Goal: Task Accomplishment & Management: Use online tool/utility

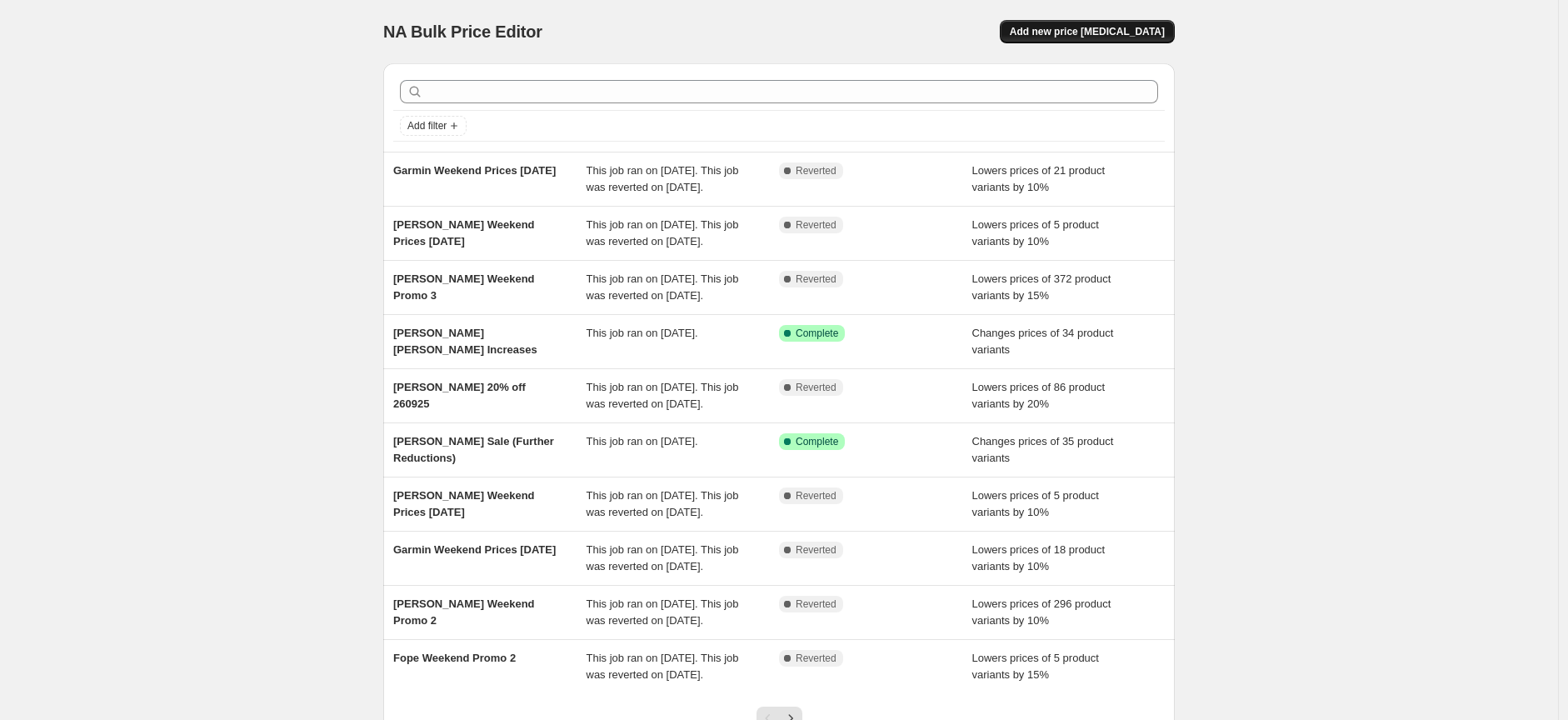
click at [1134, 38] on span "Add new price change job" at bounding box center [1087, 32] width 155 height 14
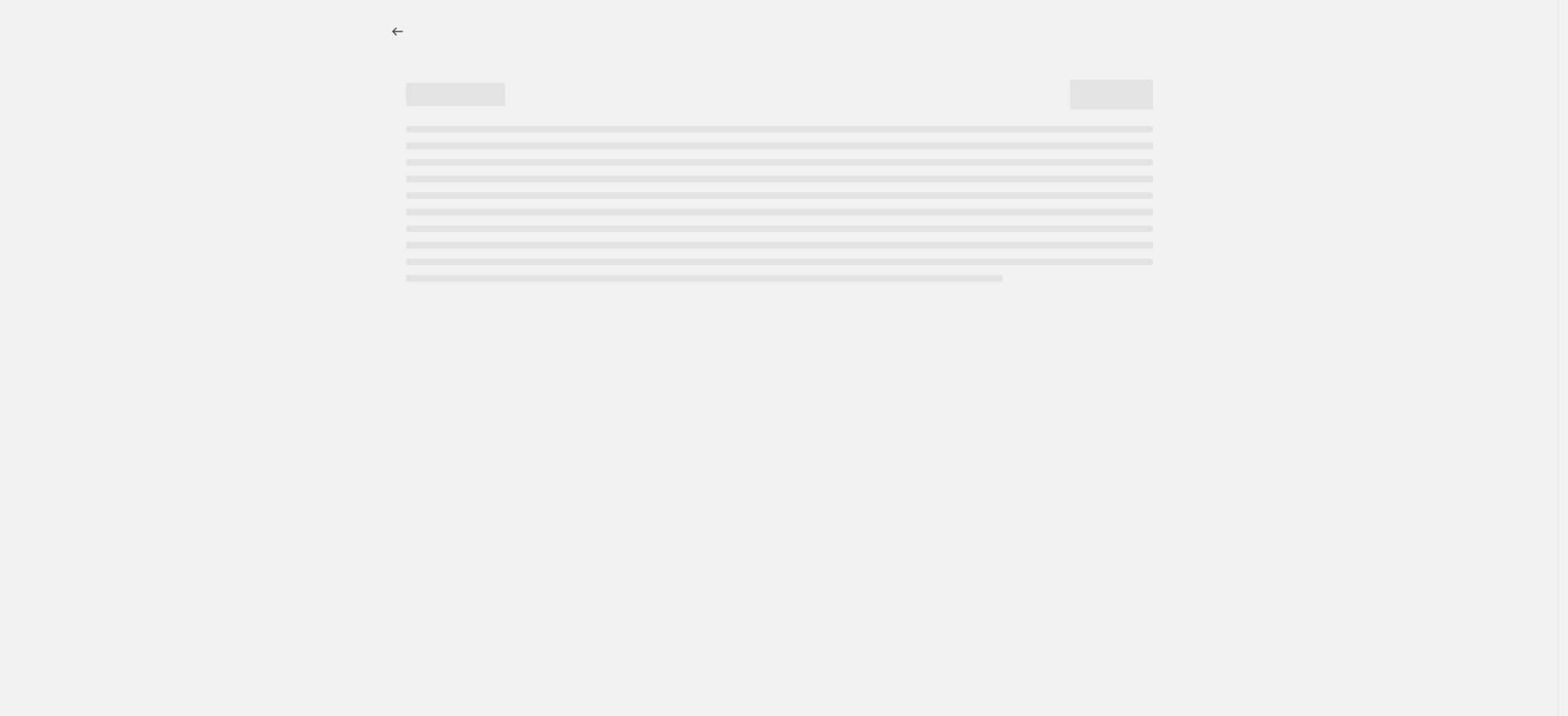
select select "percentage"
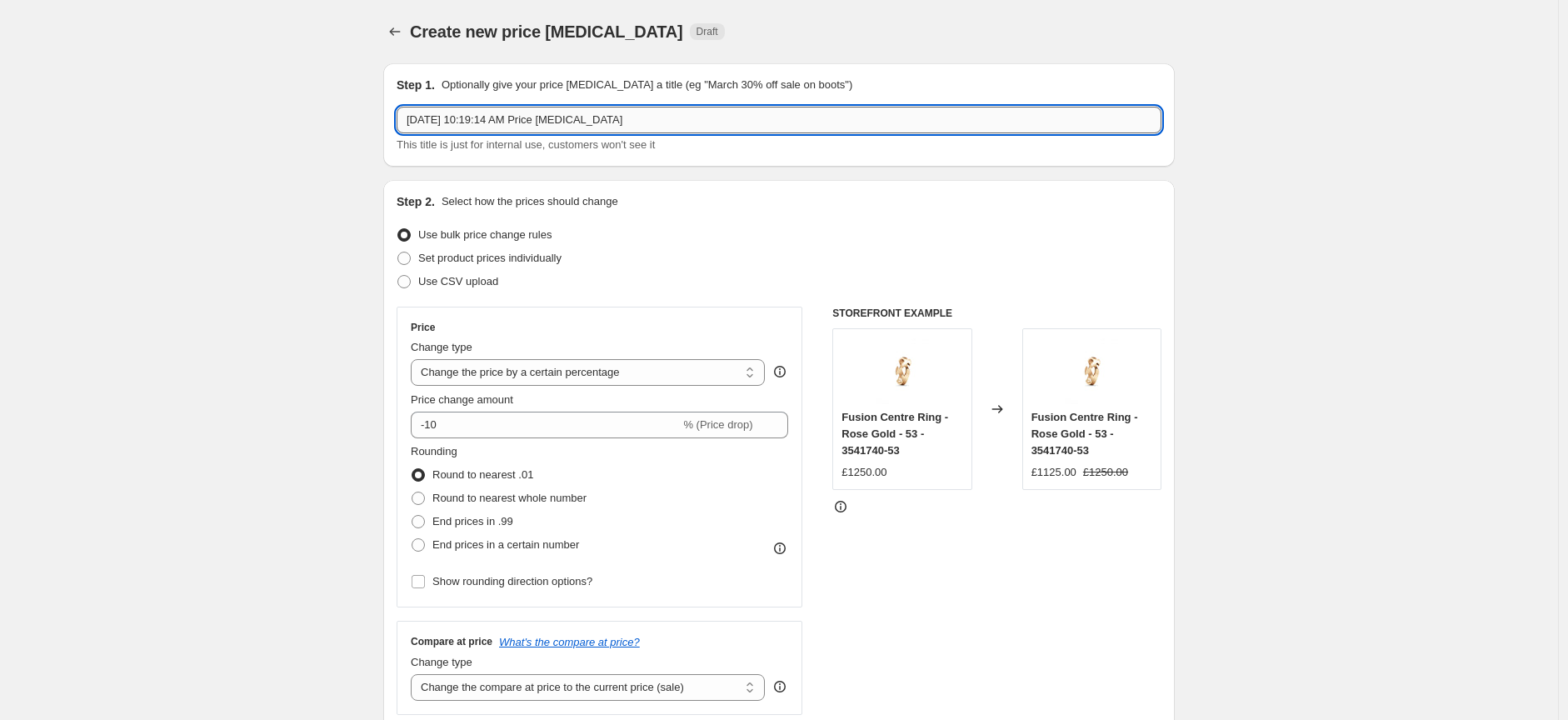
click at [653, 121] on input "Oct 2, 2025, 10:19:14 AM Price change job" at bounding box center [779, 119] width 765 height 27
drag, startPoint x: 650, startPoint y: 125, endPoint x: 381, endPoint y: 116, distance: 269.2
type input "GJ Home Weekend Promo 20% off"
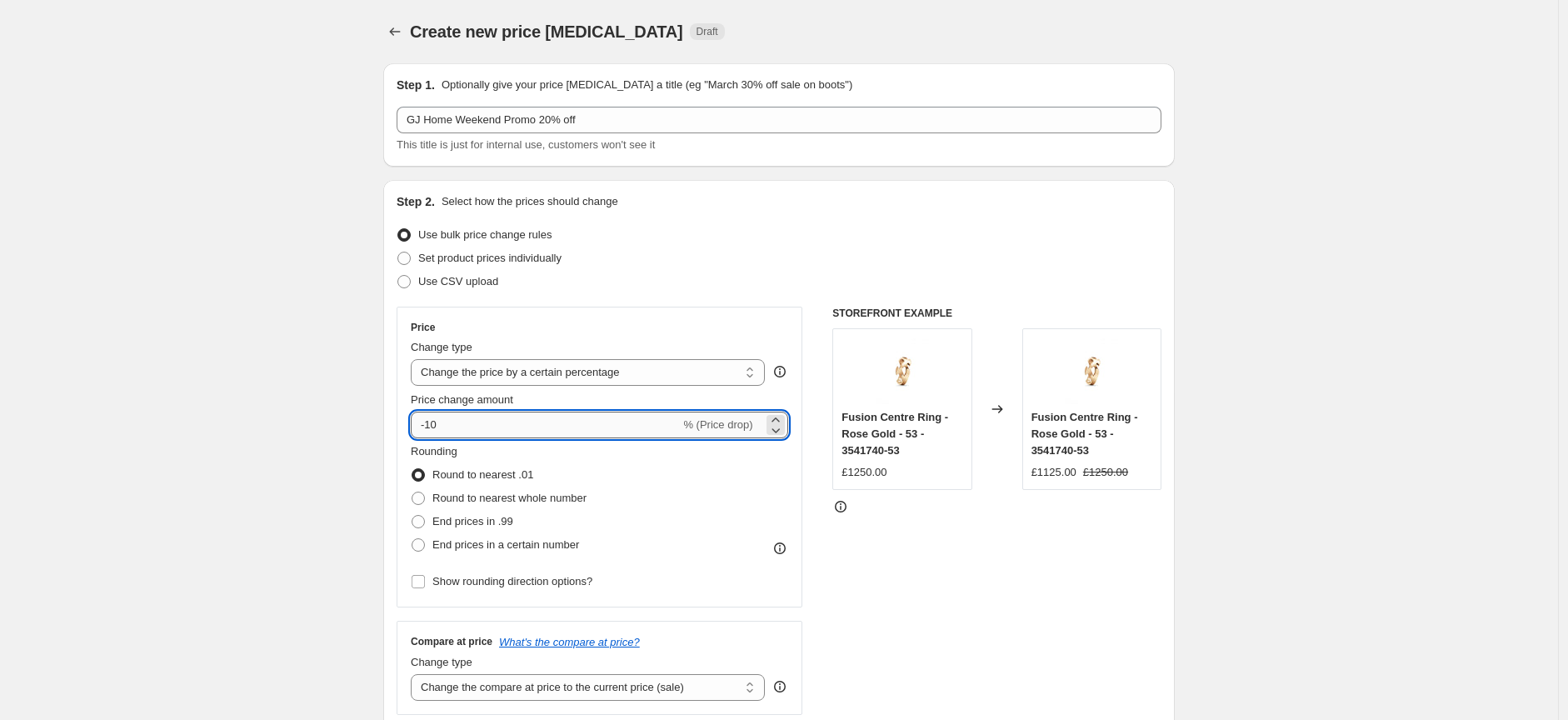
click at [532, 427] on input "-10" at bounding box center [545, 424] width 269 height 27
type input "-1"
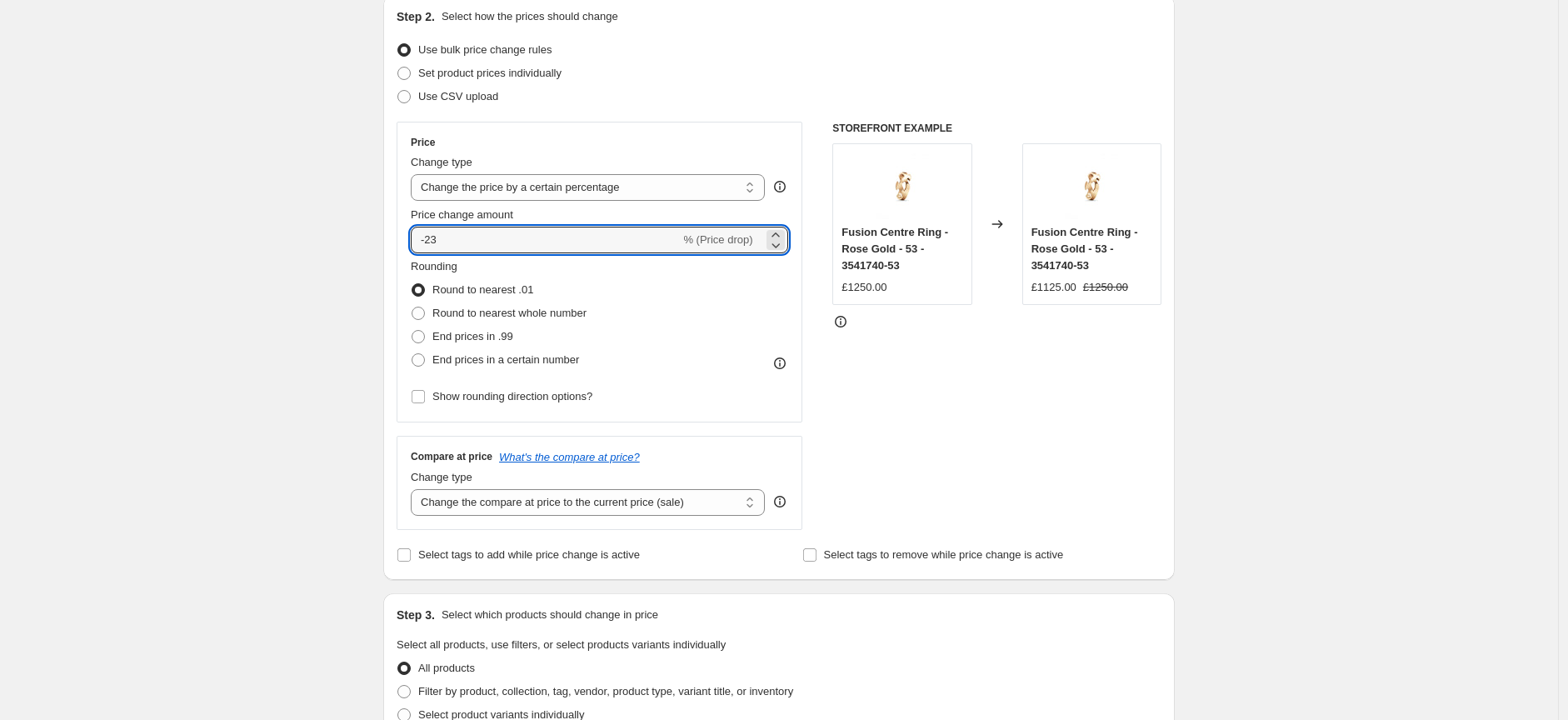
scroll to position [278, 0]
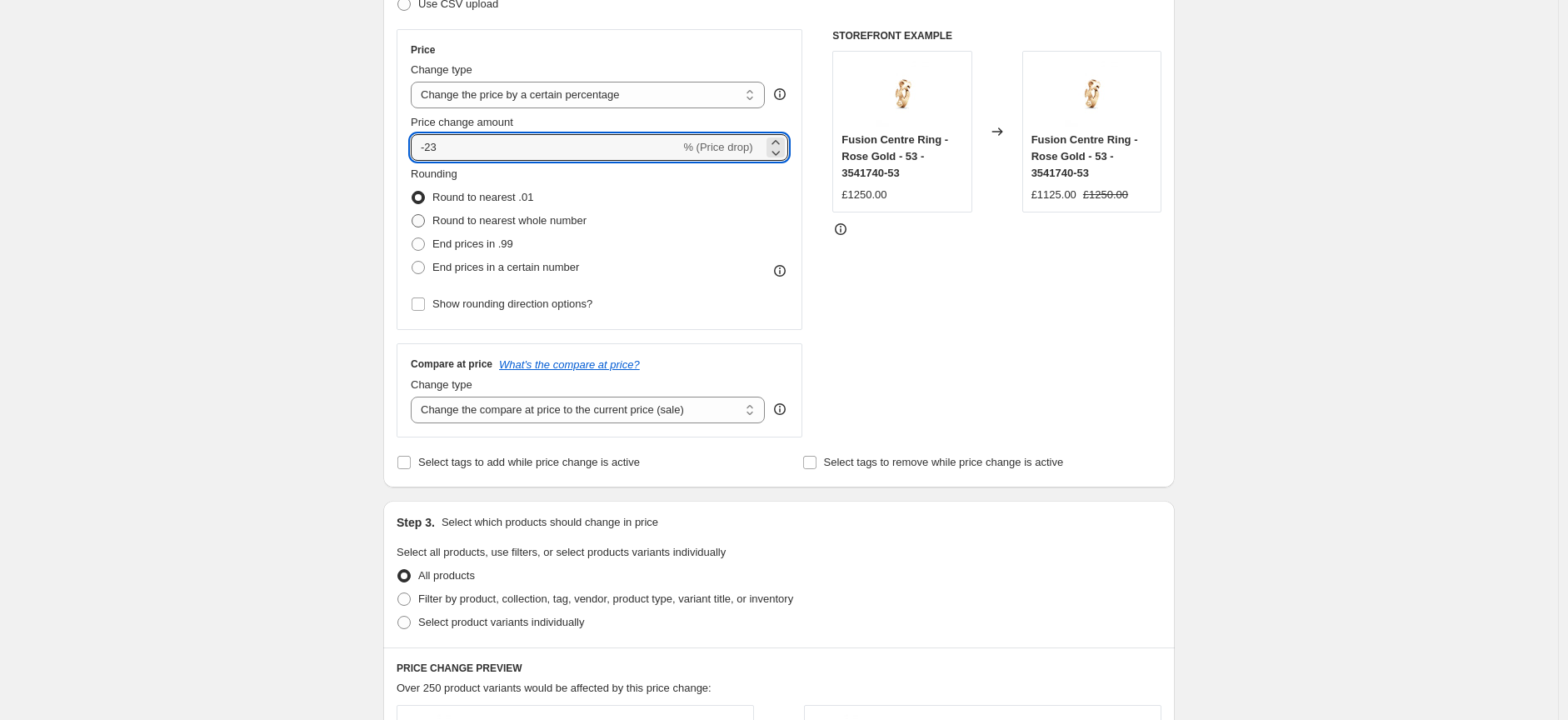
type input "-23"
click at [420, 221] on span at bounding box center [418, 221] width 14 height 14
click at [412, 215] on input "Round to nearest whole number" at bounding box center [412, 214] width 1 height 1
radio input "true"
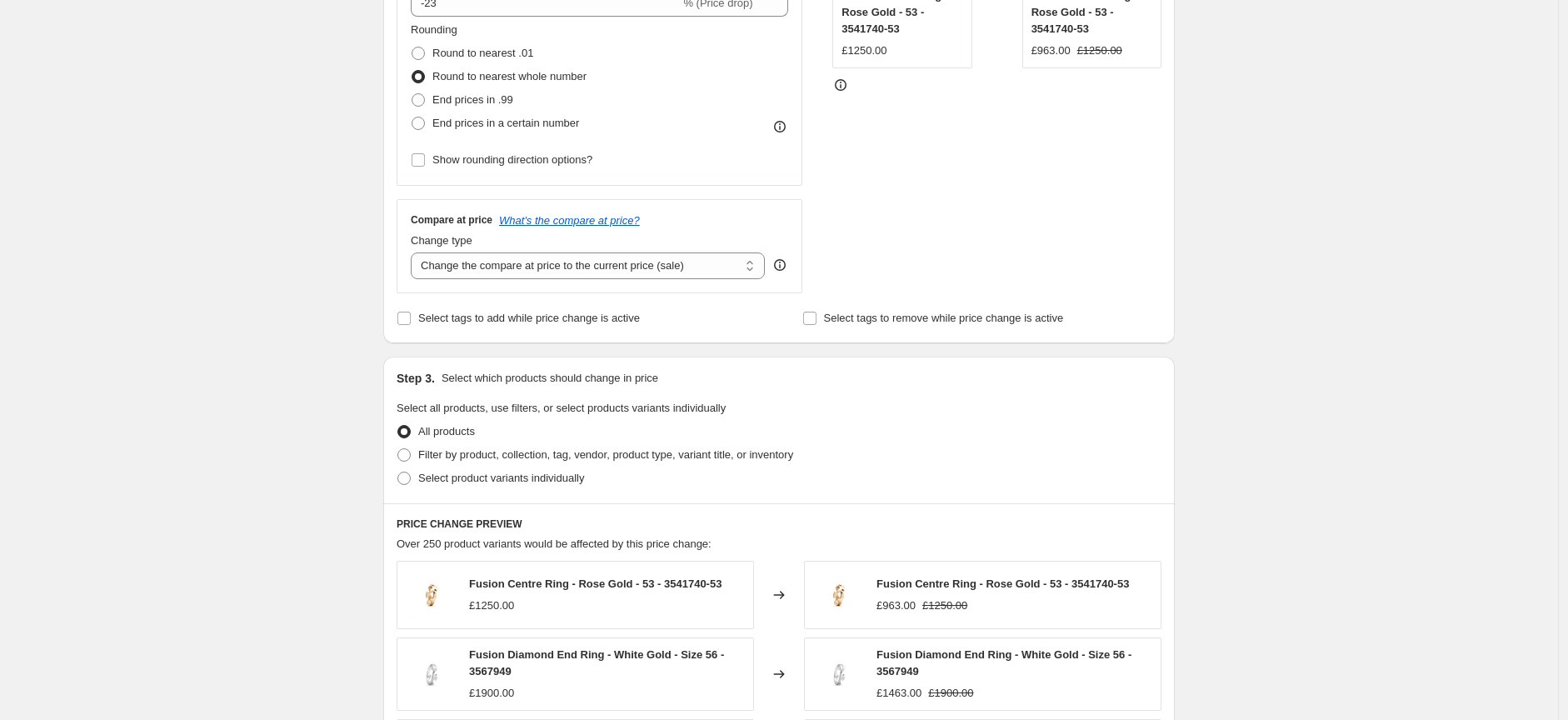
scroll to position [462, 0]
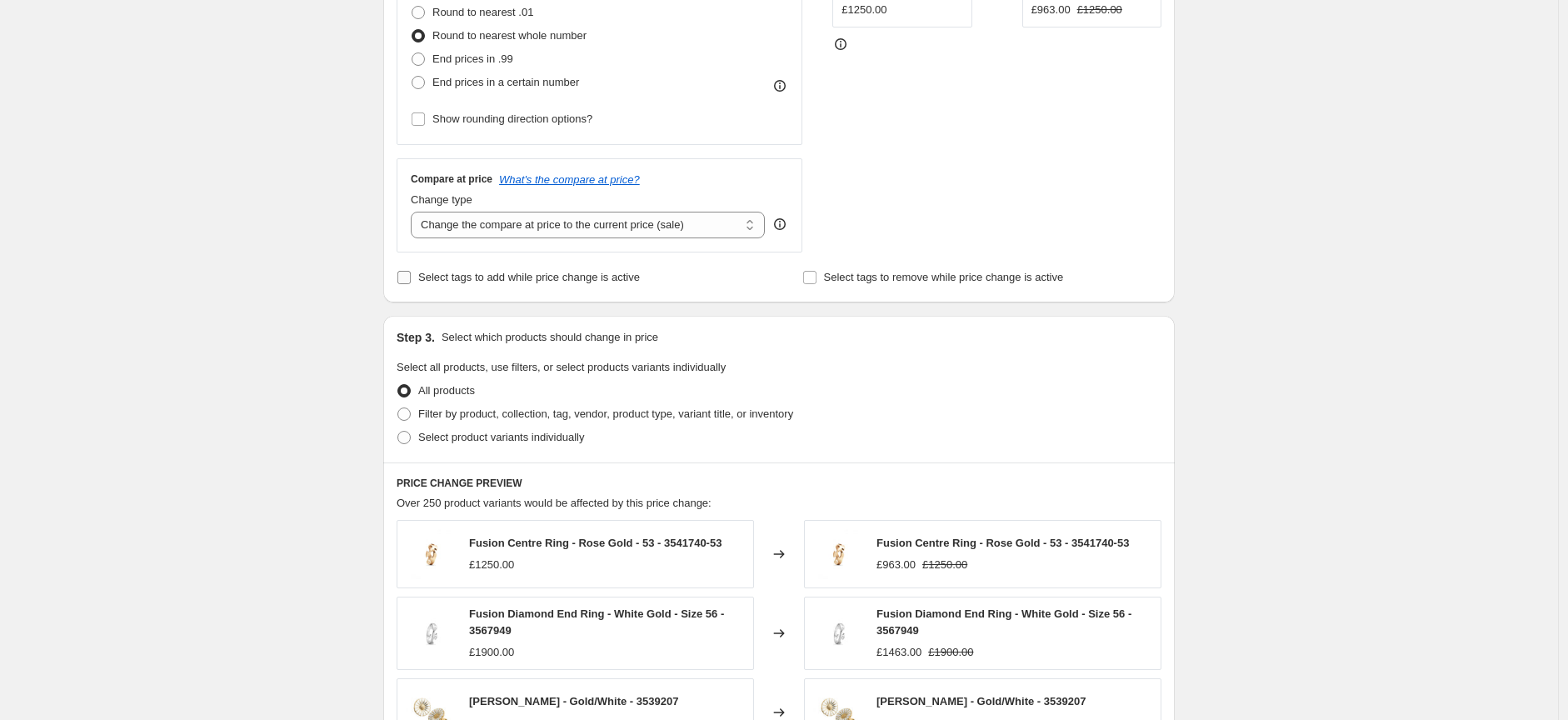
click at [405, 277] on input "Select tags to add while price change is active" at bounding box center [405, 278] width 14 height 14
checkbox input "true"
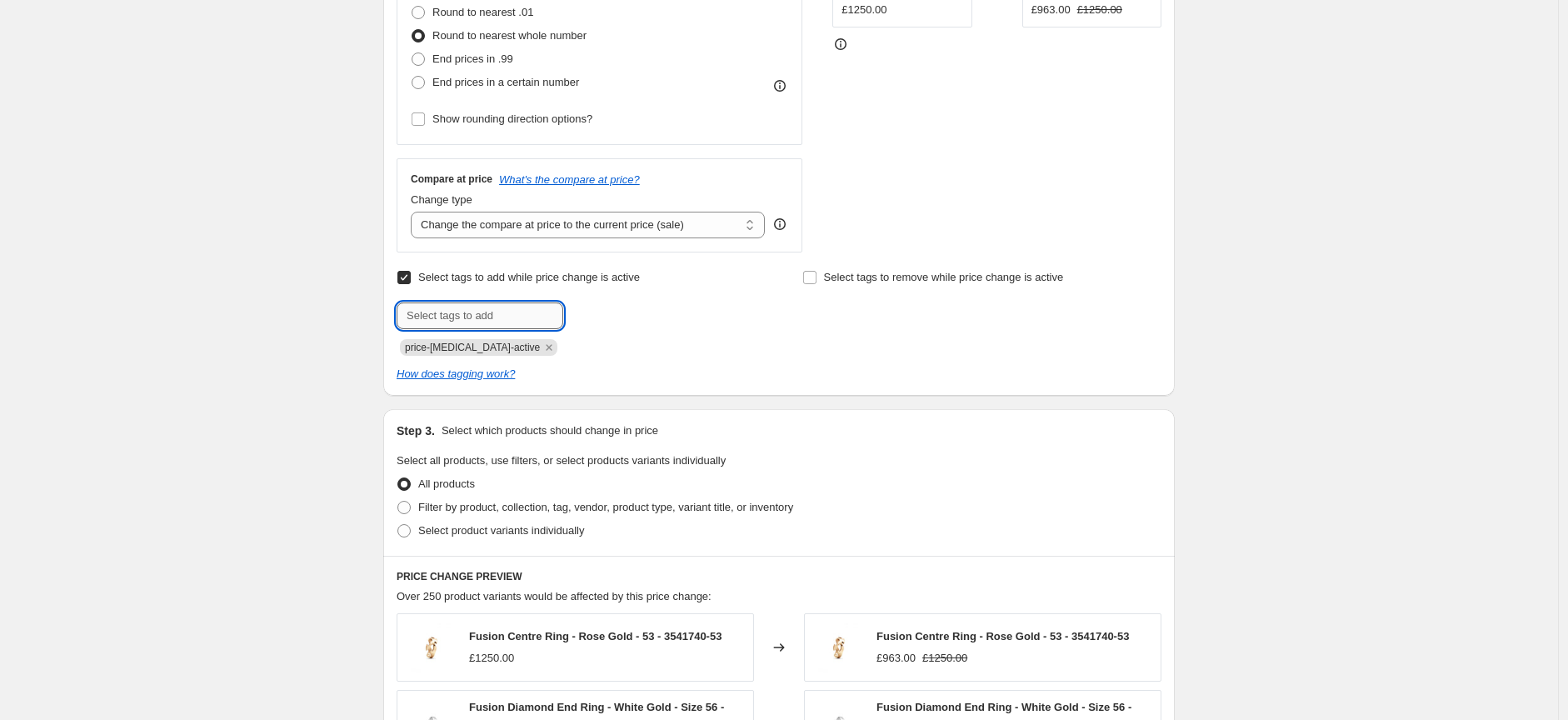
click at [448, 314] on input "text" at bounding box center [480, 315] width 167 height 27
type input "pfs:label-Flash Offer"
click at [618, 317] on span "pfs:label-Fl..." at bounding box center [631, 314] width 62 height 12
click at [813, 276] on input "Select tags to remove while price change is active" at bounding box center [810, 278] width 14 height 14
checkbox input "true"
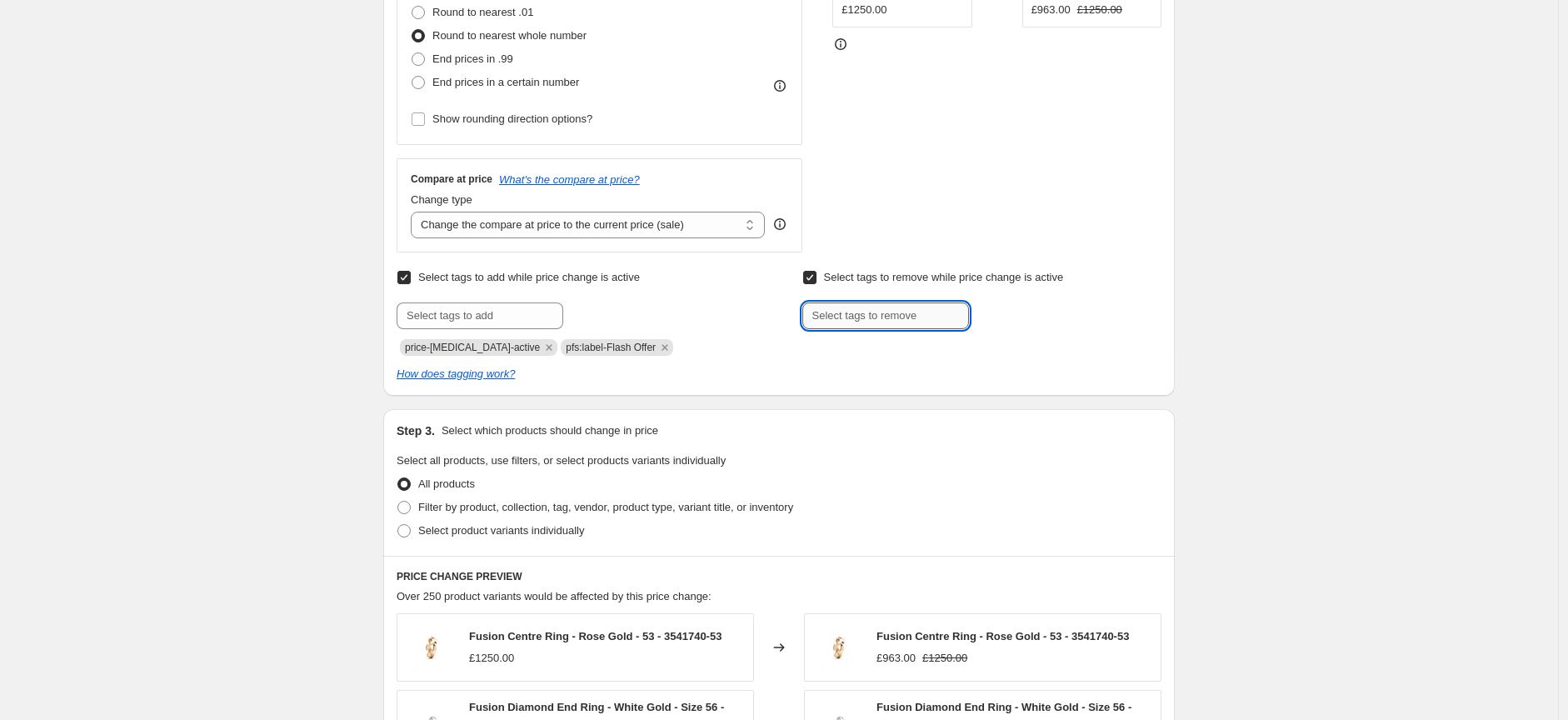
click at [860, 308] on input "text" at bounding box center [886, 315] width 167 height 27
type input "Finance Option IFC36"
click at [1053, 314] on span "Finance Opti..." at bounding box center [1040, 314] width 69 height 12
click at [921, 314] on input "text" at bounding box center [886, 315] width 167 height 27
click at [1287, 308] on div "Create new price change job. This page is ready Create new price change job Dra…" at bounding box center [778, 419] width 1558 height 1764
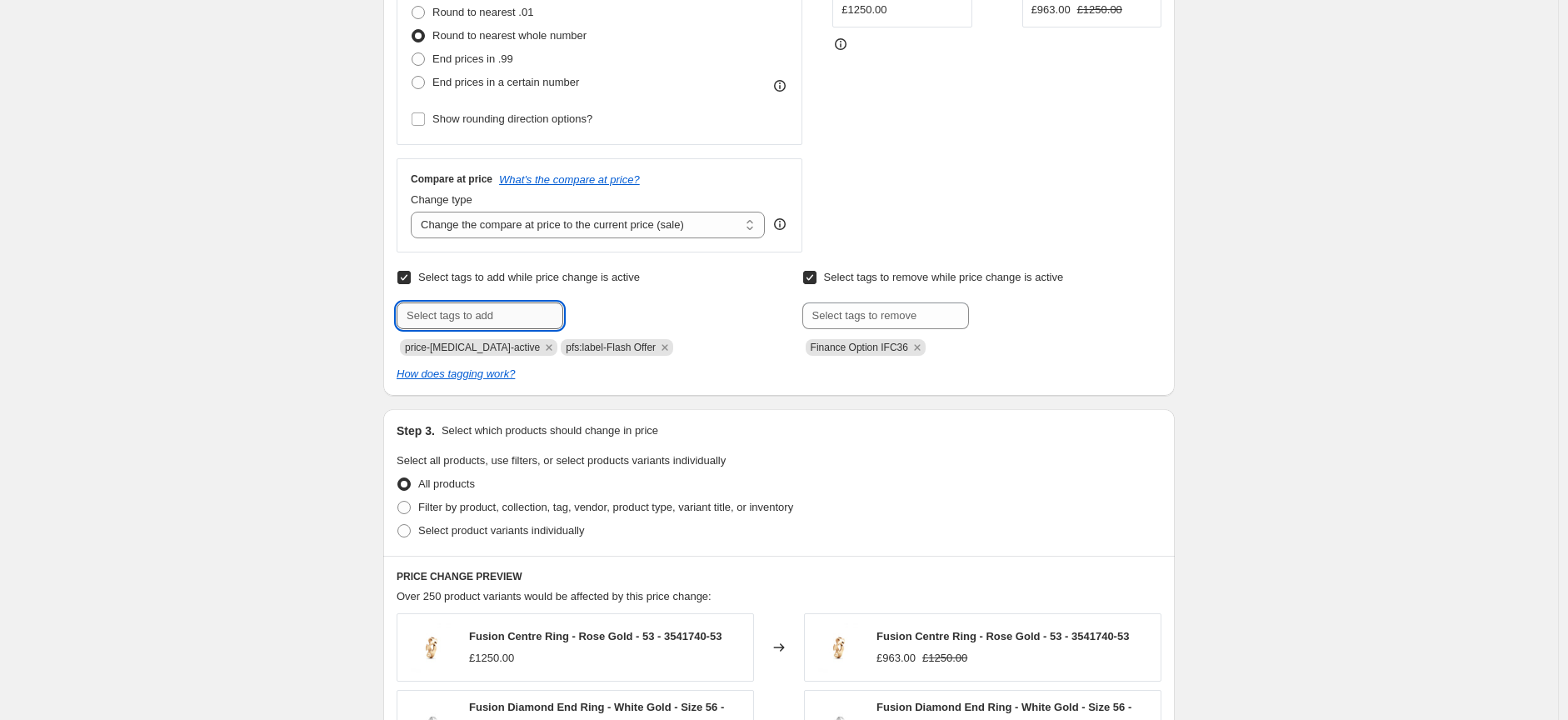
click at [496, 314] on input "text" at bounding box center [480, 315] width 167 height 27
click at [631, 314] on div at bounding box center [577, 315] width 359 height 27
click at [509, 324] on input "text" at bounding box center [480, 315] width 167 height 27
paste input "pfs:labeltext-#faf9f9"
type input "pfs:labeltext-#faf9f9"
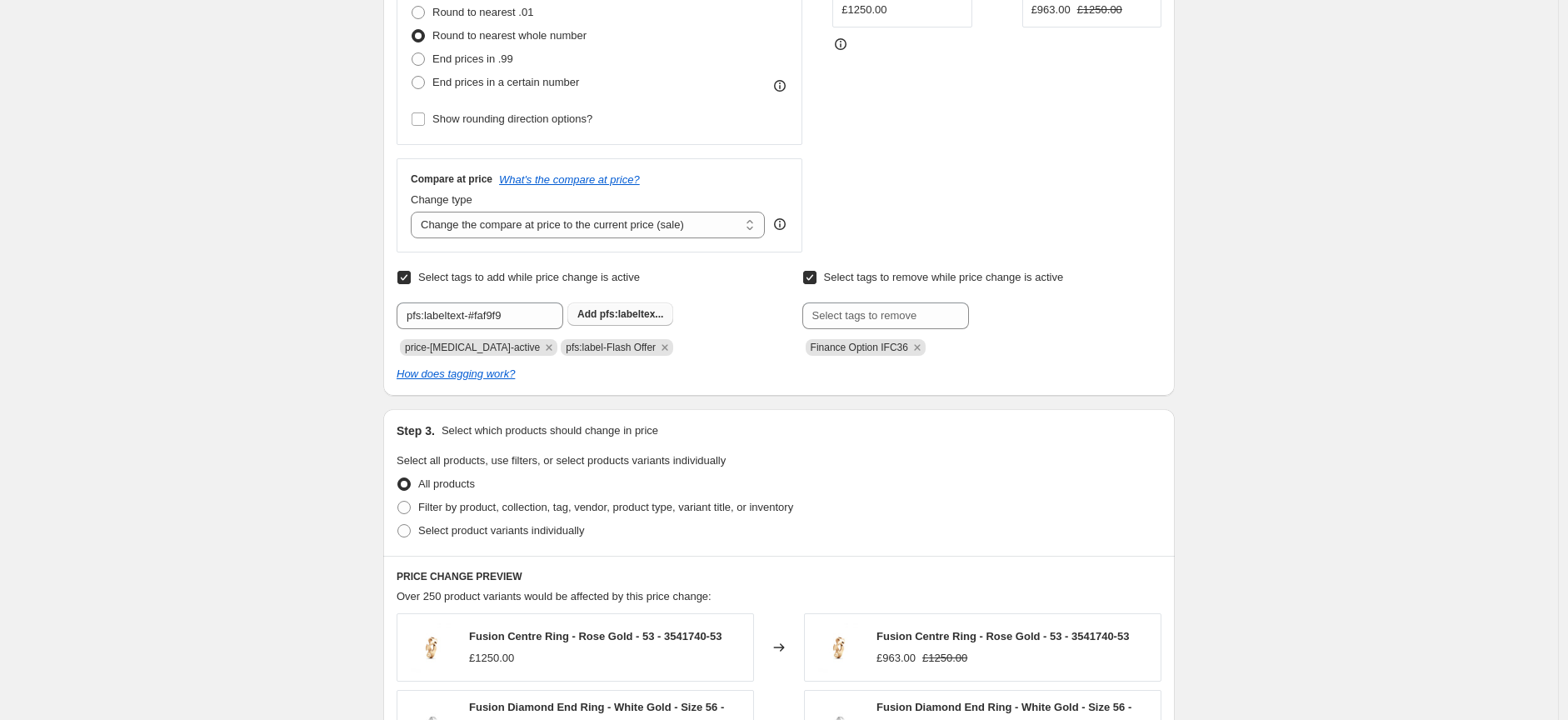
click at [620, 317] on span "pfs:labeltex..." at bounding box center [631, 314] width 64 height 12
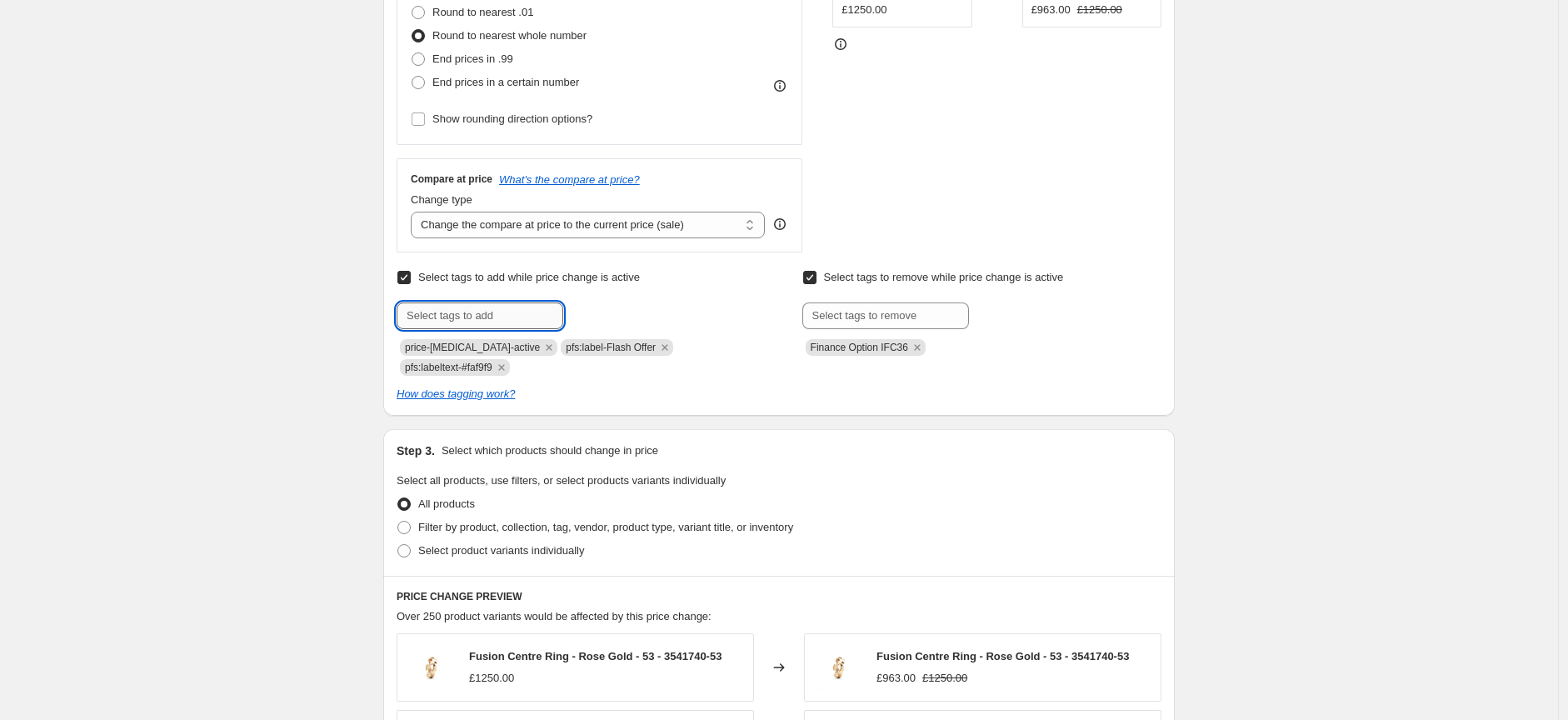
click at [498, 314] on input "text" at bounding box center [480, 315] width 167 height 27
paste input "pfs:labelbg-#C1995d"
type input "pfs:labelbg-#C1995d"
click at [611, 317] on span "pfs:labelbg-..." at bounding box center [632, 314] width 65 height 12
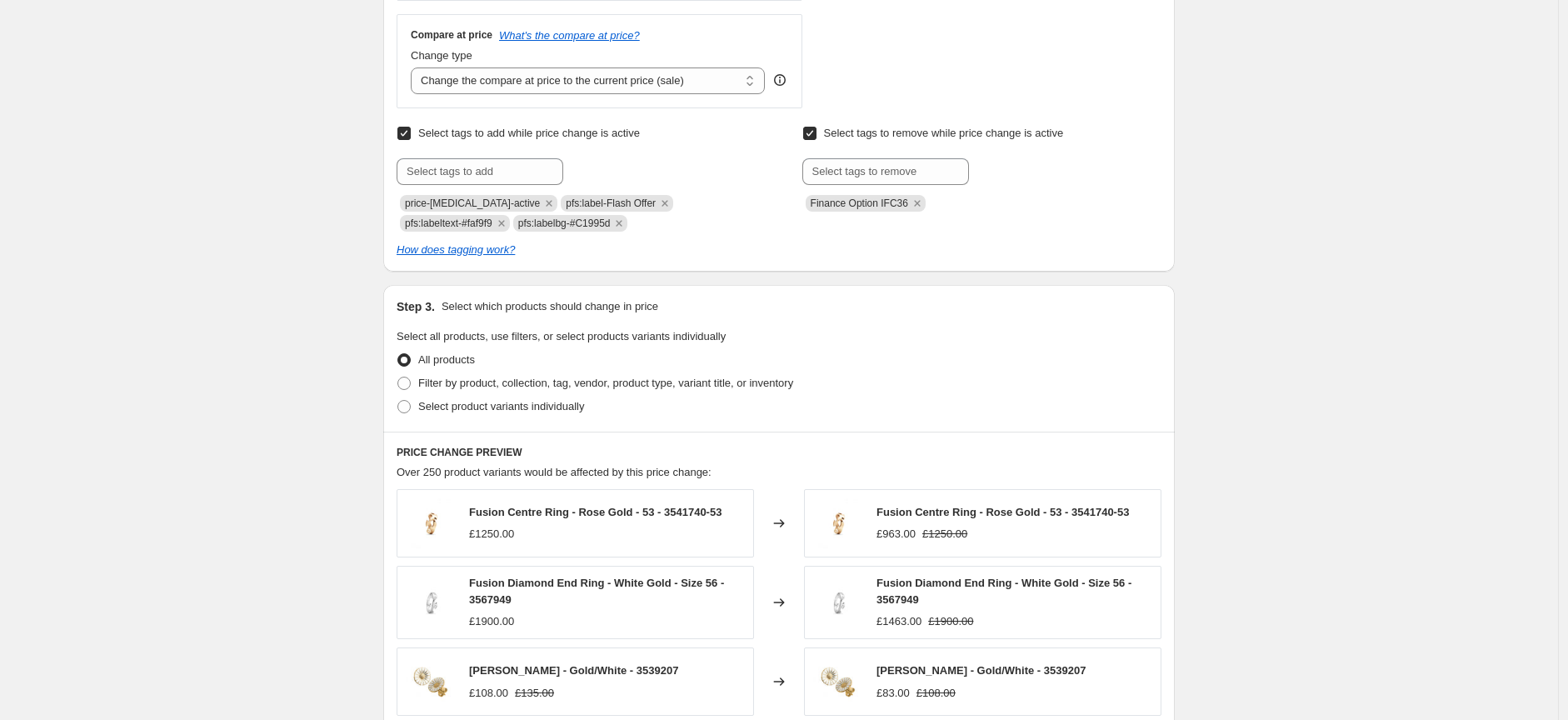
scroll to position [647, 0]
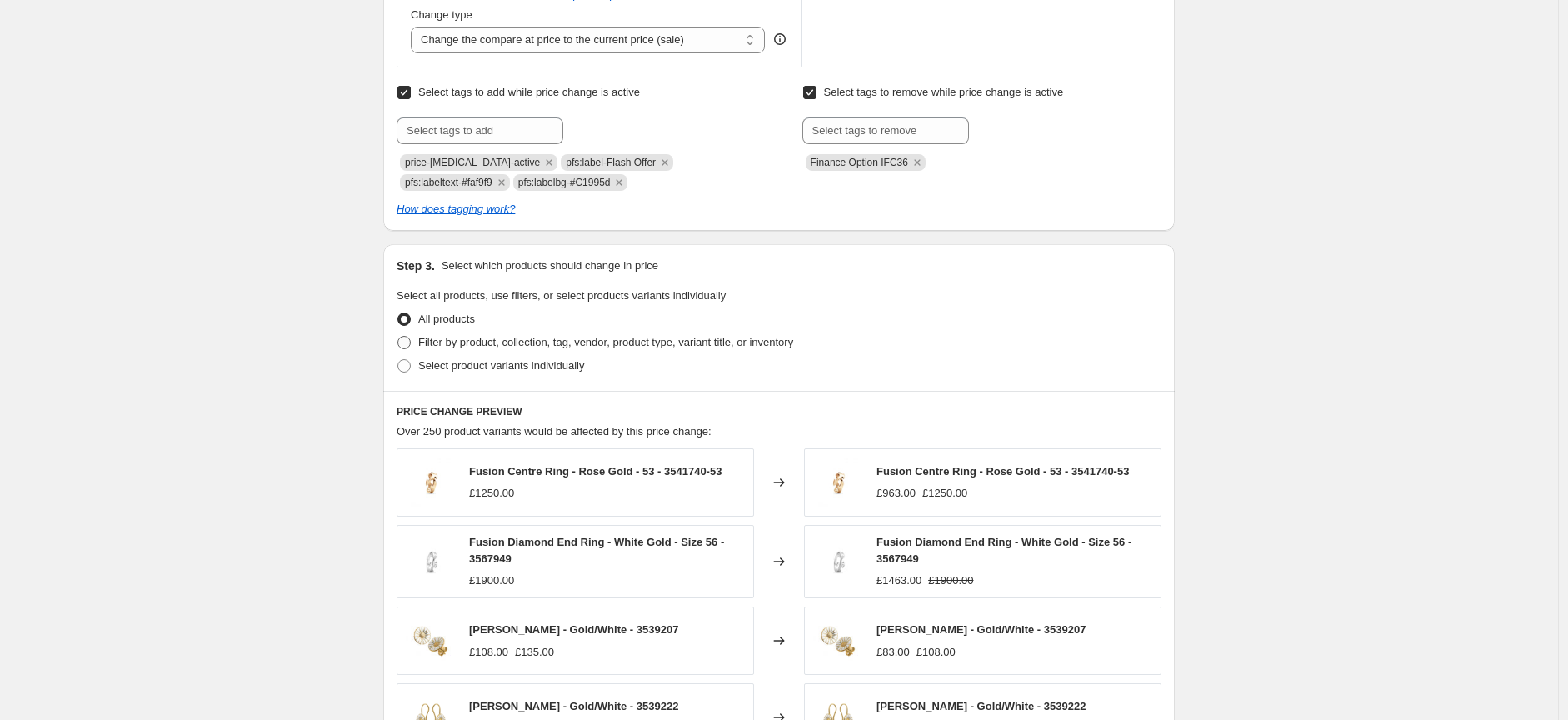
click at [543, 343] on span "Filter by product, collection, tag, vendor, product type, variant title, or inv…" at bounding box center [606, 342] width 375 height 13
click at [399, 337] on input "Filter by product, collection, tag, vendor, product type, variant title, or inv…" at bounding box center [398, 336] width 1 height 1
radio input "true"
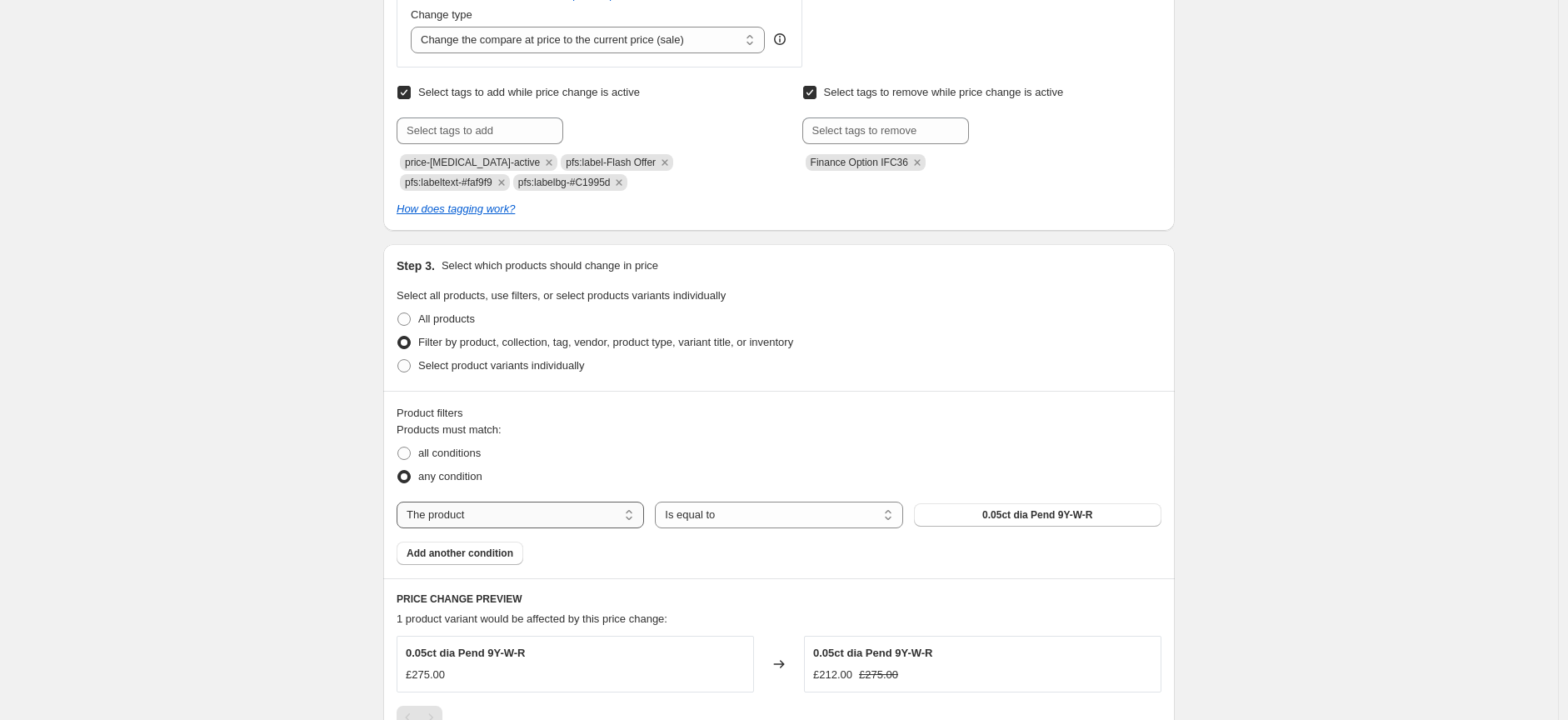
click at [592, 521] on select "The product The product's collection The product's tag The product's vendor The…" at bounding box center [521, 515] width 247 height 27
select select "collection"
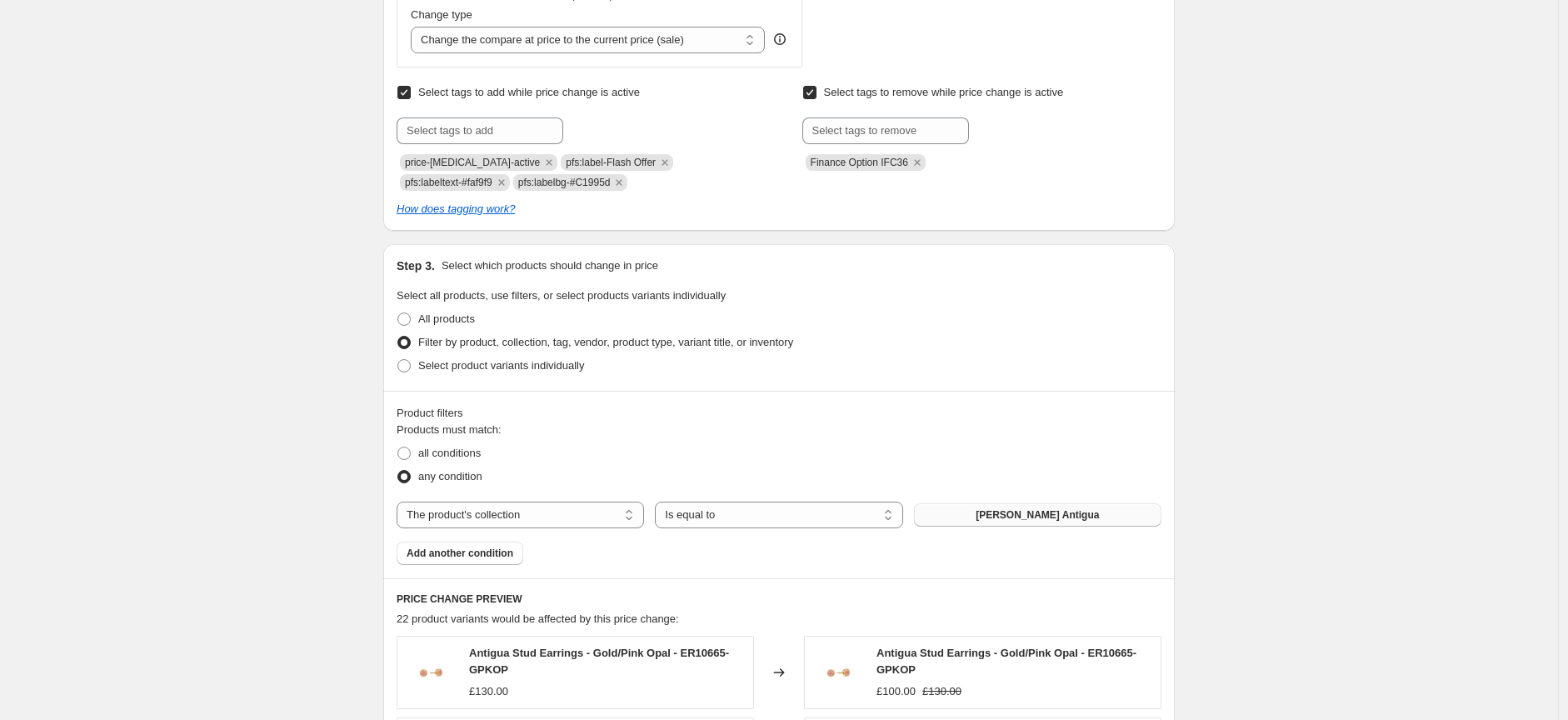
click at [1013, 513] on span "Anna Beck Antigua" at bounding box center [1038, 516] width 124 height 14
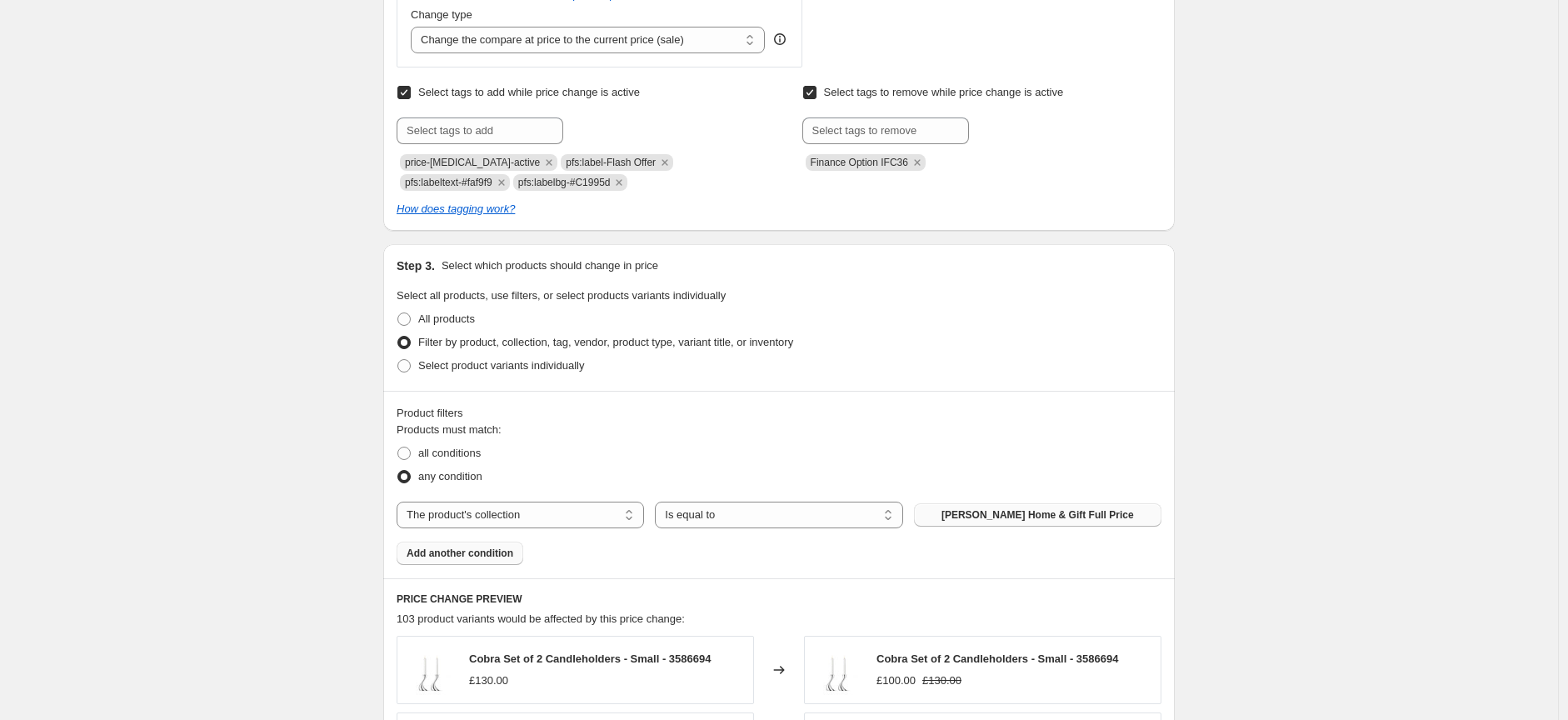
click at [488, 553] on span "Add another condition" at bounding box center [460, 553] width 107 height 14
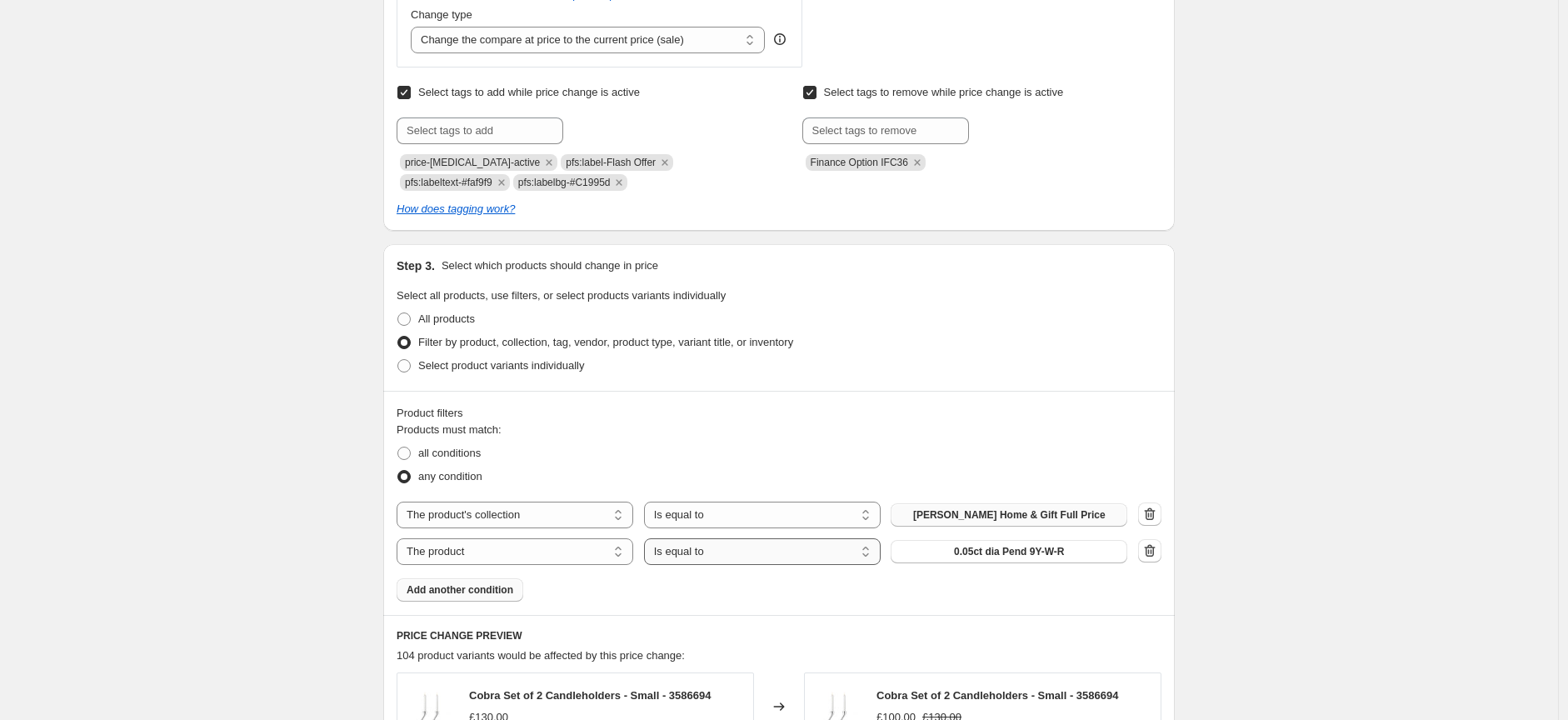
click at [734, 552] on select "Is equal to Is not equal to" at bounding box center [762, 551] width 236 height 27
click at [509, 550] on select "The product The product's collection The product's tag The product's vendor The…" at bounding box center [515, 551] width 236 height 27
select select "inventory_quantity"
click at [708, 554] on select "Is equal to Is not equal to Is greater than Is less than" at bounding box center [762, 551] width 236 height 27
select select ">"
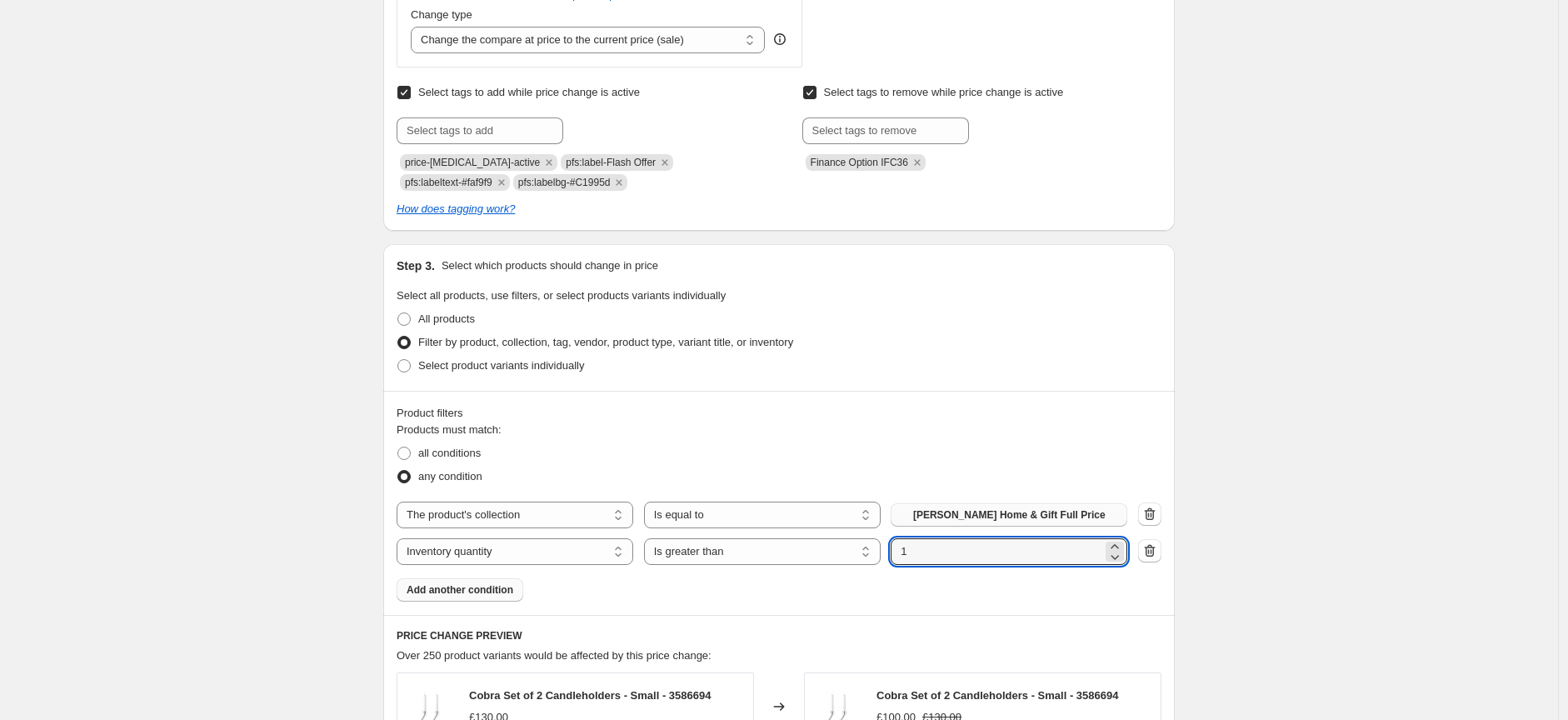
drag, startPoint x: 923, startPoint y: 552, endPoint x: 887, endPoint y: 554, distance: 36.1
click at [887, 554] on div "The product The product's collection The product's tag The product's vendor The…" at bounding box center [762, 551] width 730 height 27
type input "0"
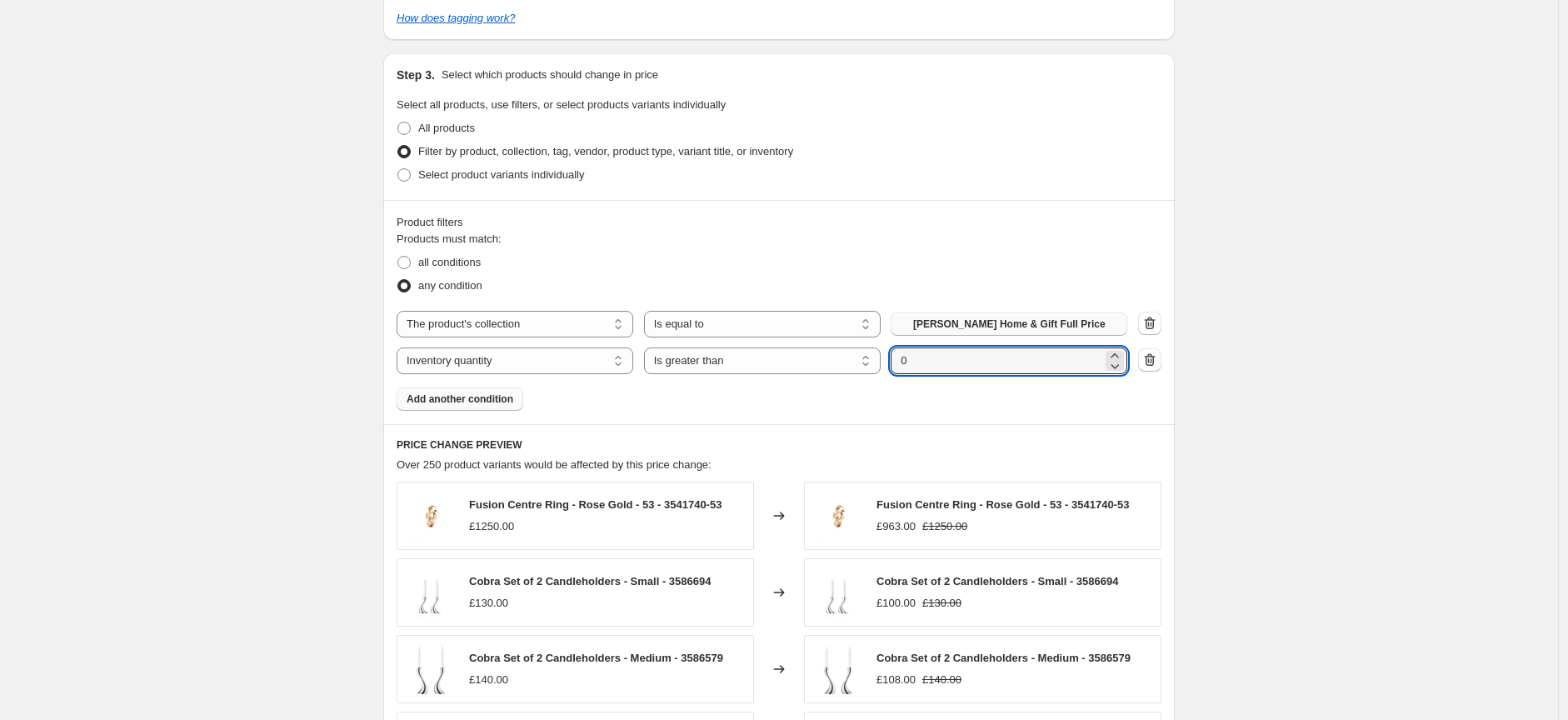
scroll to position [925, 0]
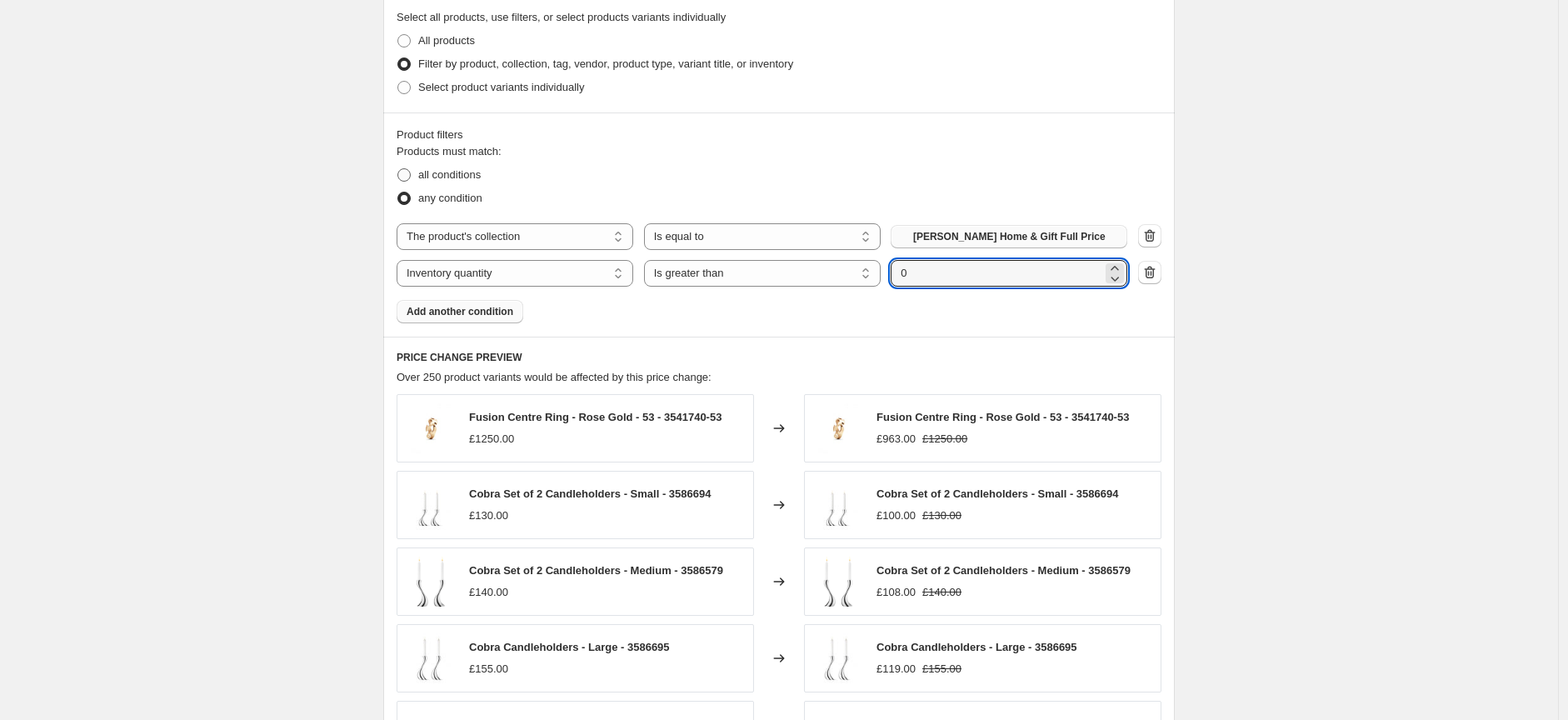
click at [409, 170] on span at bounding box center [405, 175] width 14 height 14
click at [399, 169] on input "all conditions" at bounding box center [398, 168] width 1 height 1
radio input "true"
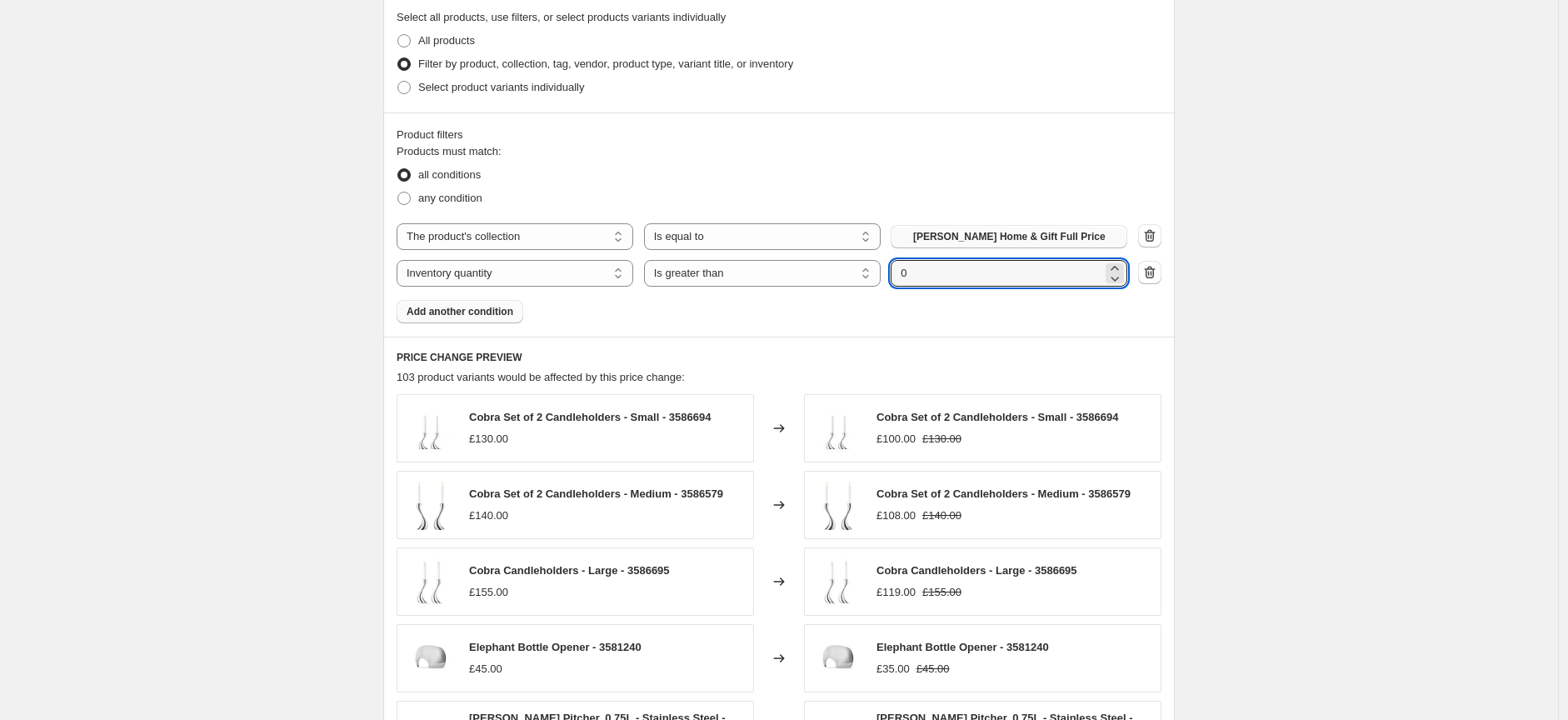
click at [486, 308] on span "Add another condition" at bounding box center [460, 312] width 107 height 14
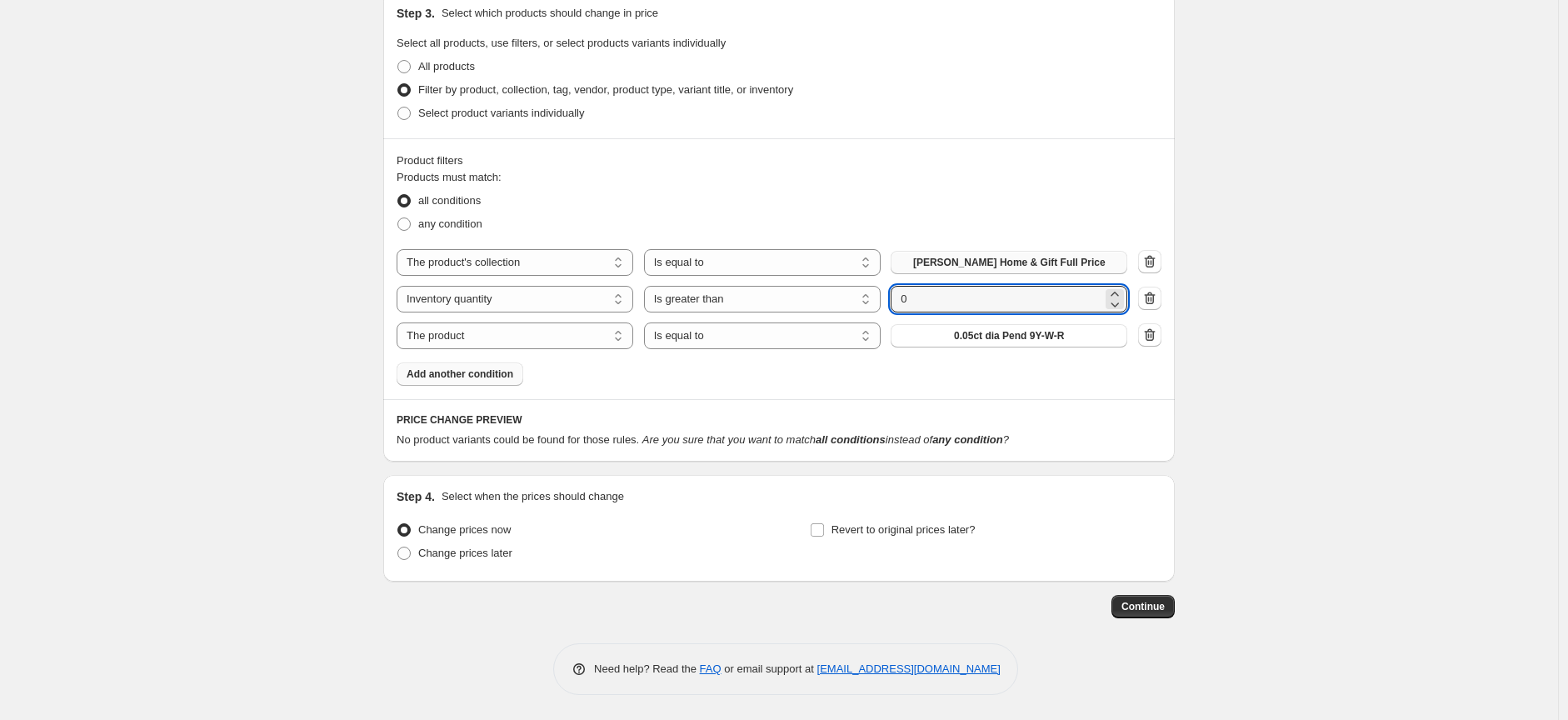
scroll to position [900, 0]
click at [535, 339] on select "The product The product's collection The product's tag The product's vendor The…" at bounding box center [515, 335] width 236 height 27
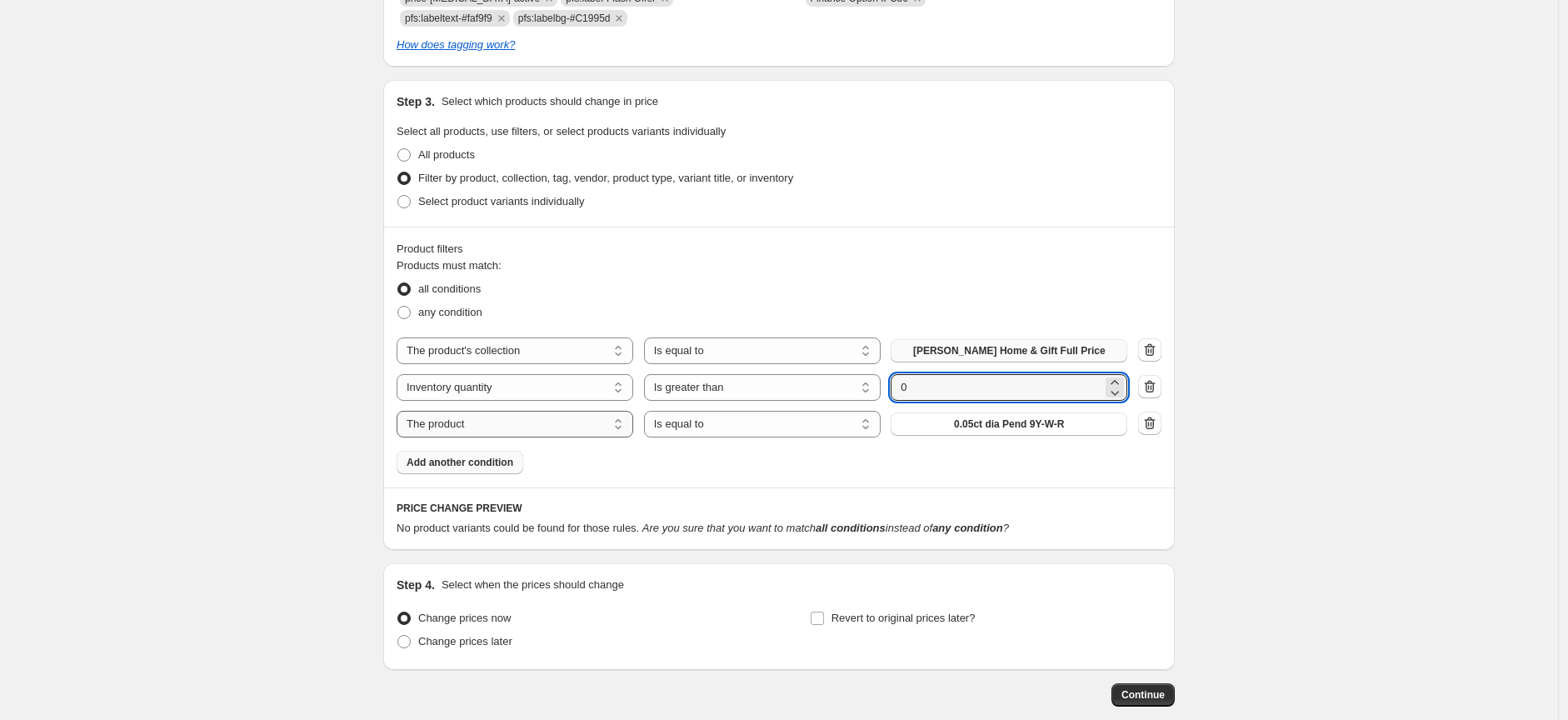
scroll to position [807, 0]
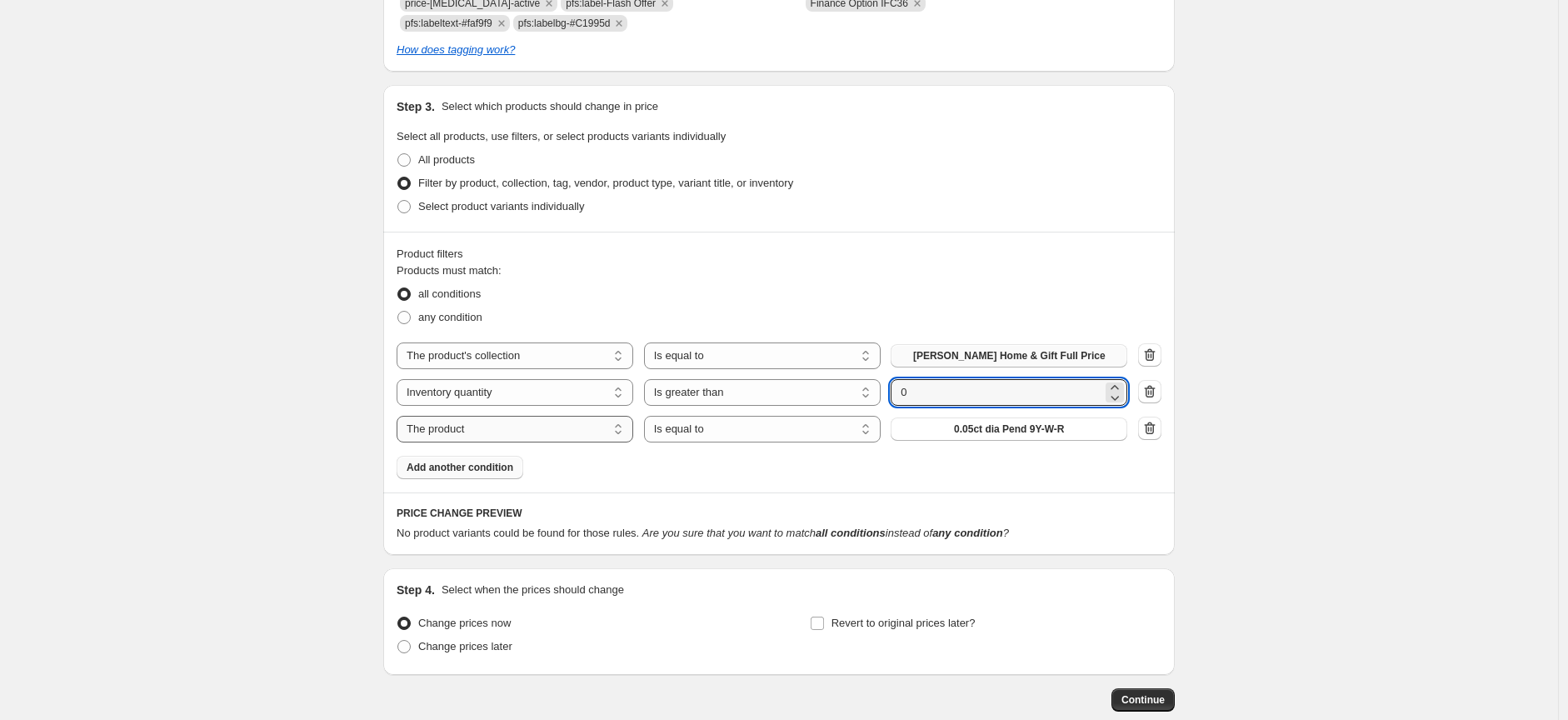
click at [546, 433] on select "The product The product's collection The product's tag The product's vendor The…" at bounding box center [515, 429] width 236 height 27
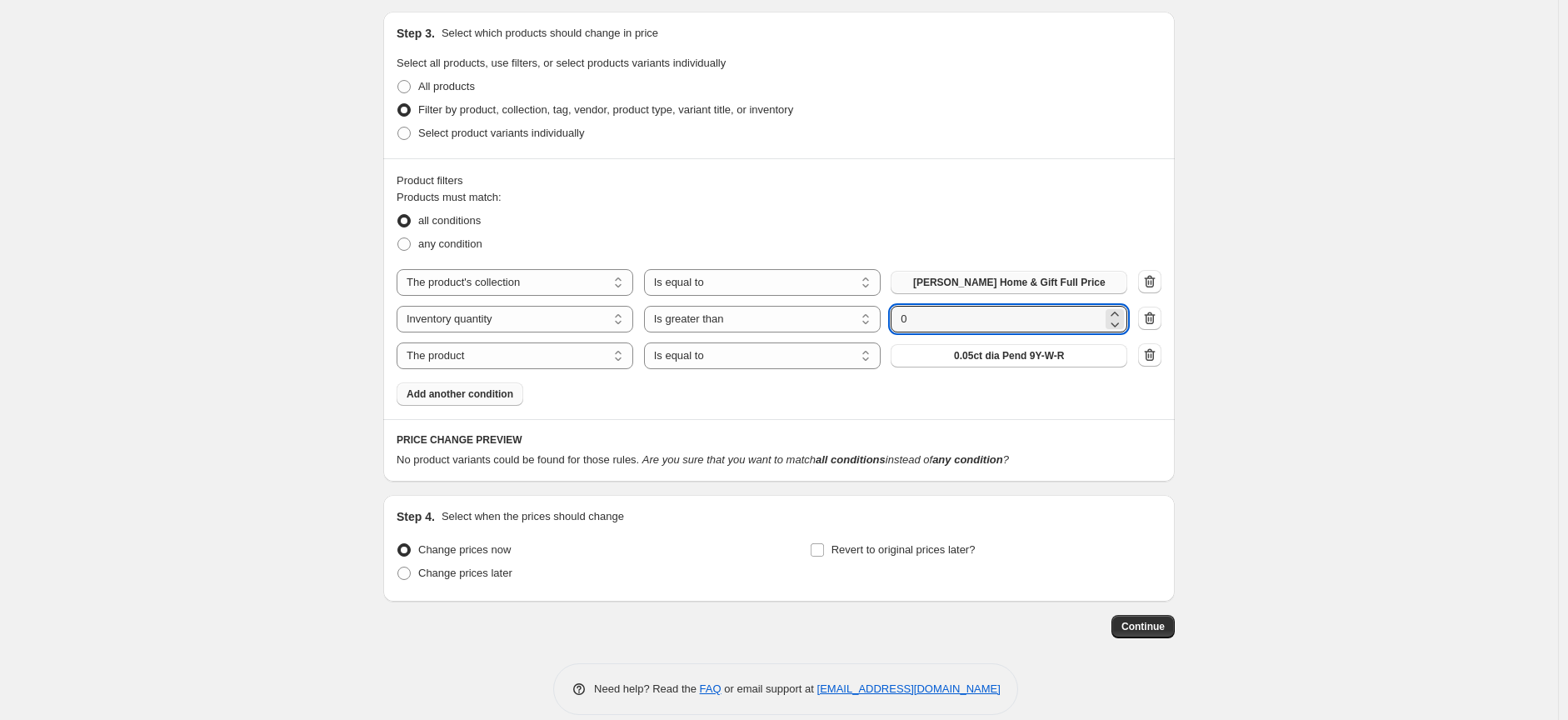
scroll to position [900, 0]
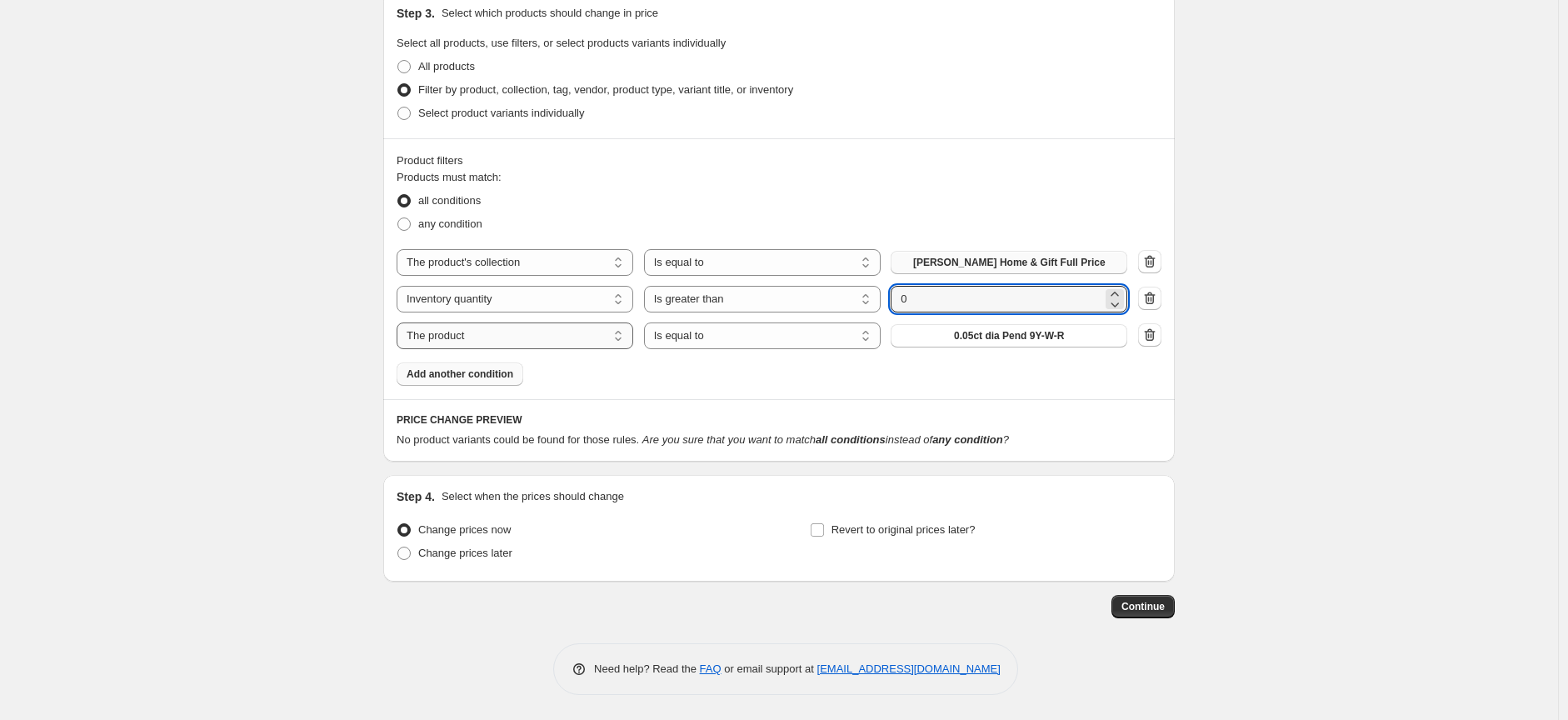
click at [534, 335] on select "The product The product's collection The product's tag The product's vendor The…" at bounding box center [515, 335] width 236 height 27
click at [1148, 338] on icon "button" at bounding box center [1150, 334] width 16 height 16
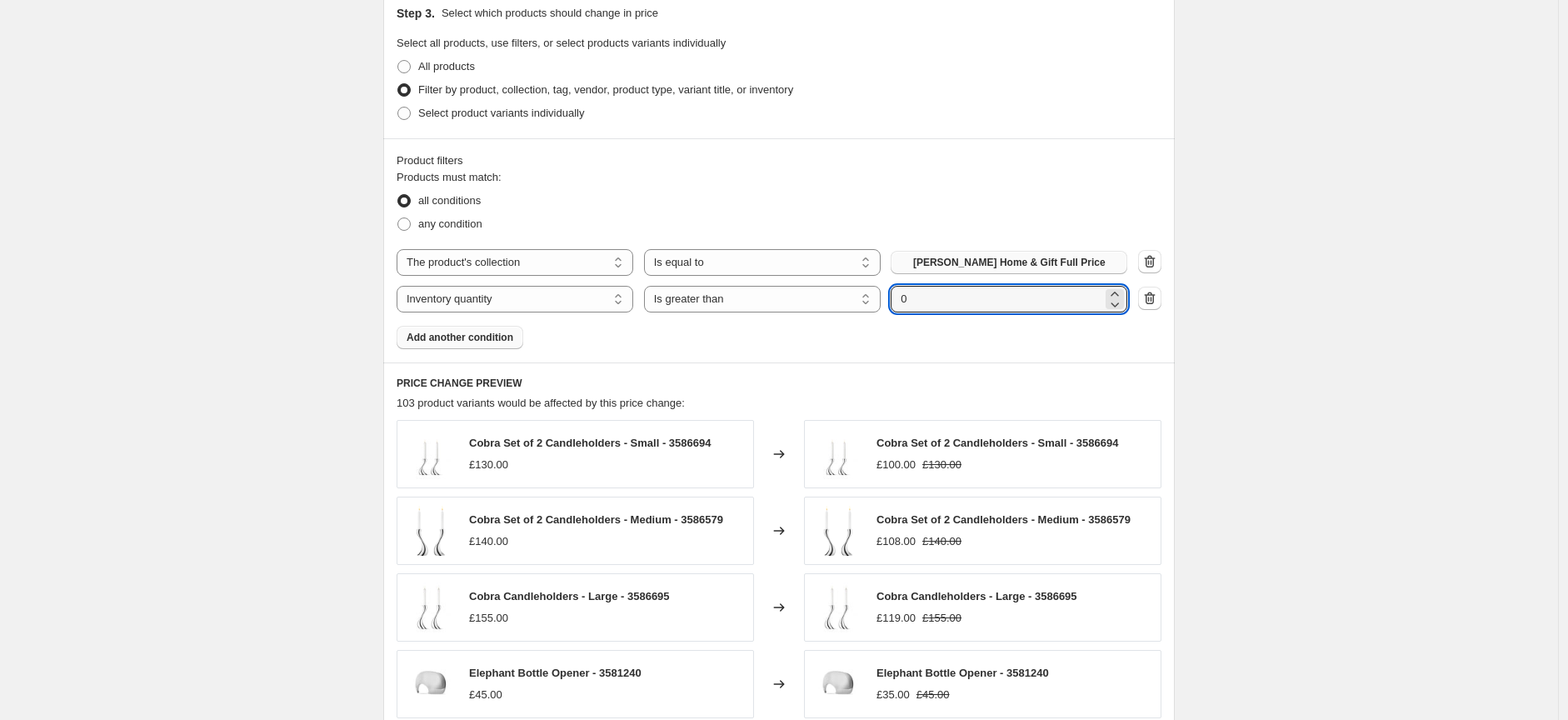
click at [1156, 301] on icon "button" at bounding box center [1150, 297] width 16 height 16
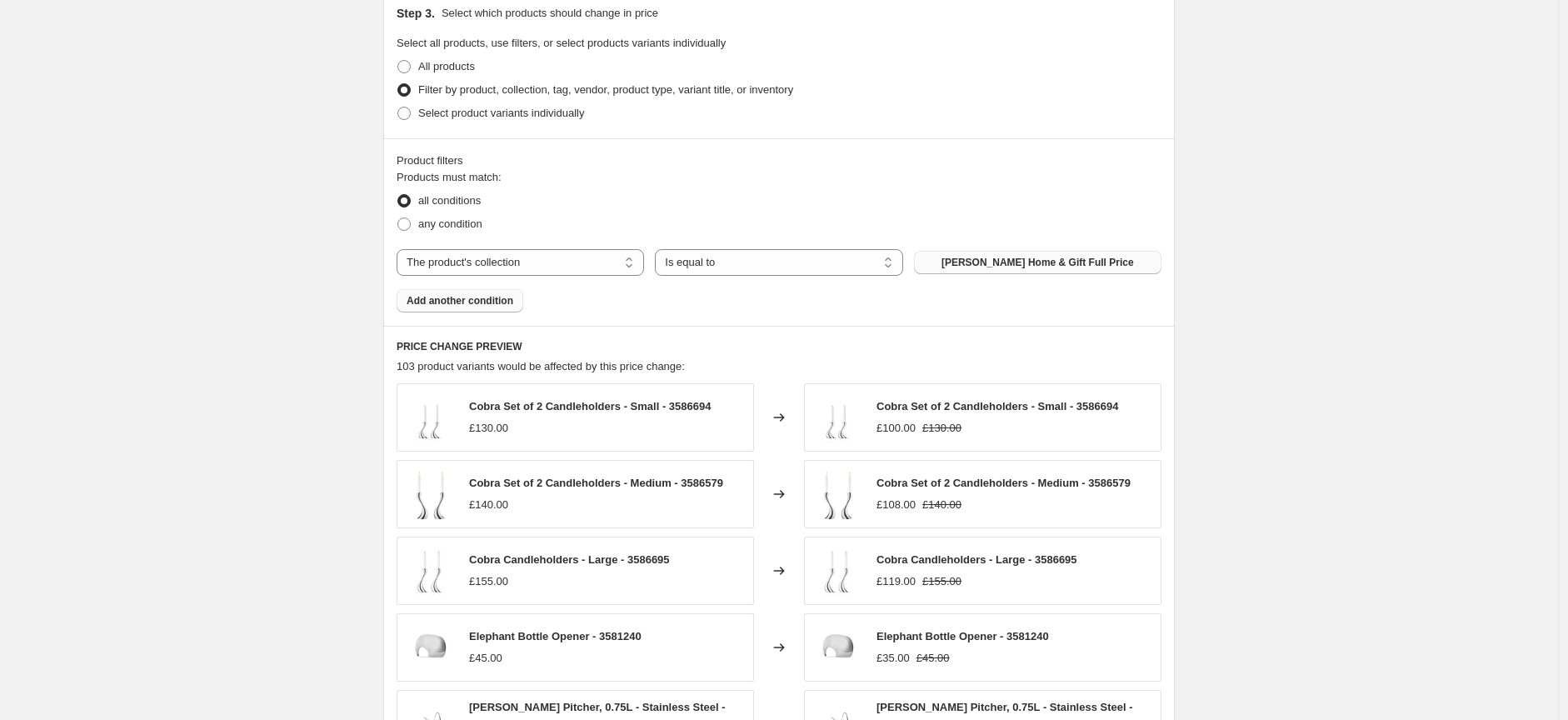
click at [1004, 263] on span "Georg Jensen Home & Gift Full Price" at bounding box center [1038, 263] width 192 height 14
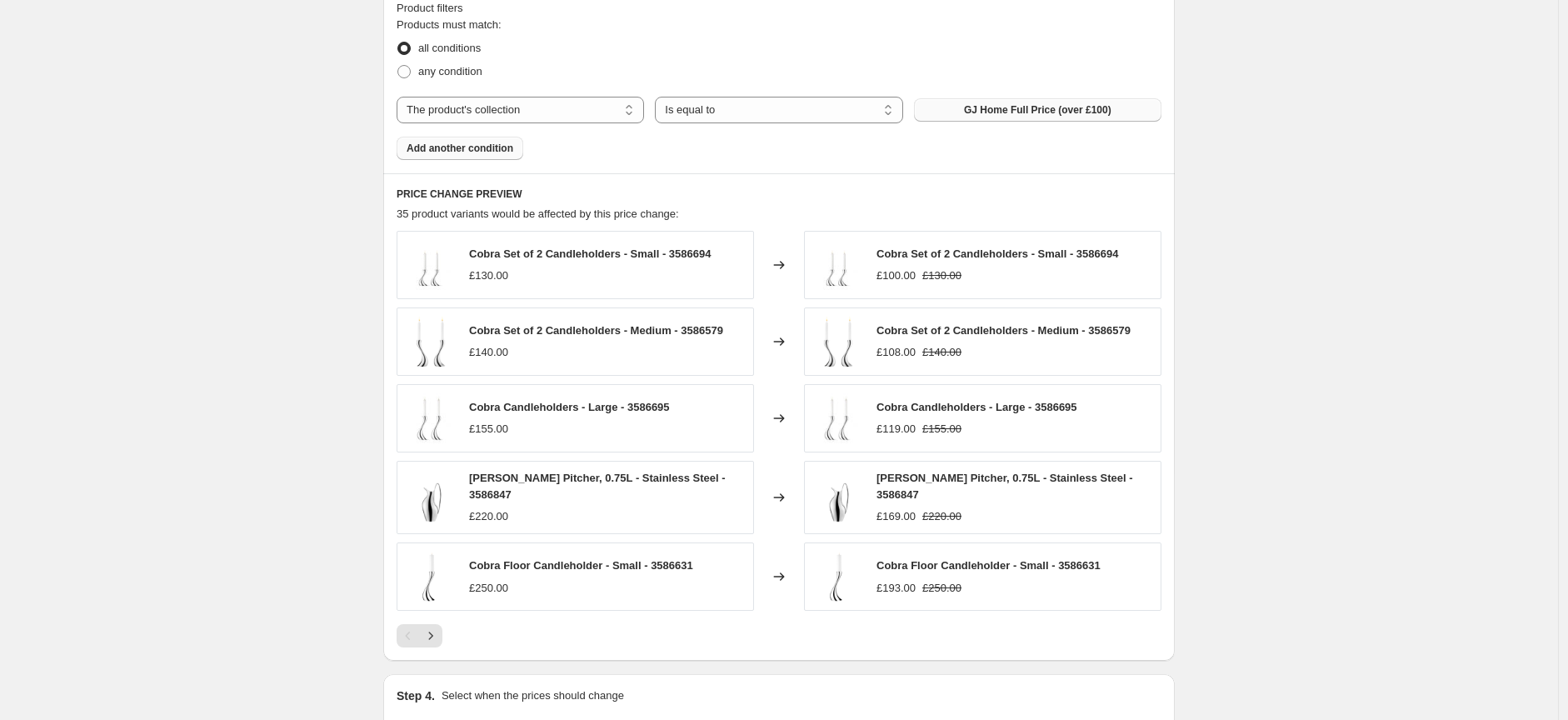
scroll to position [1085, 0]
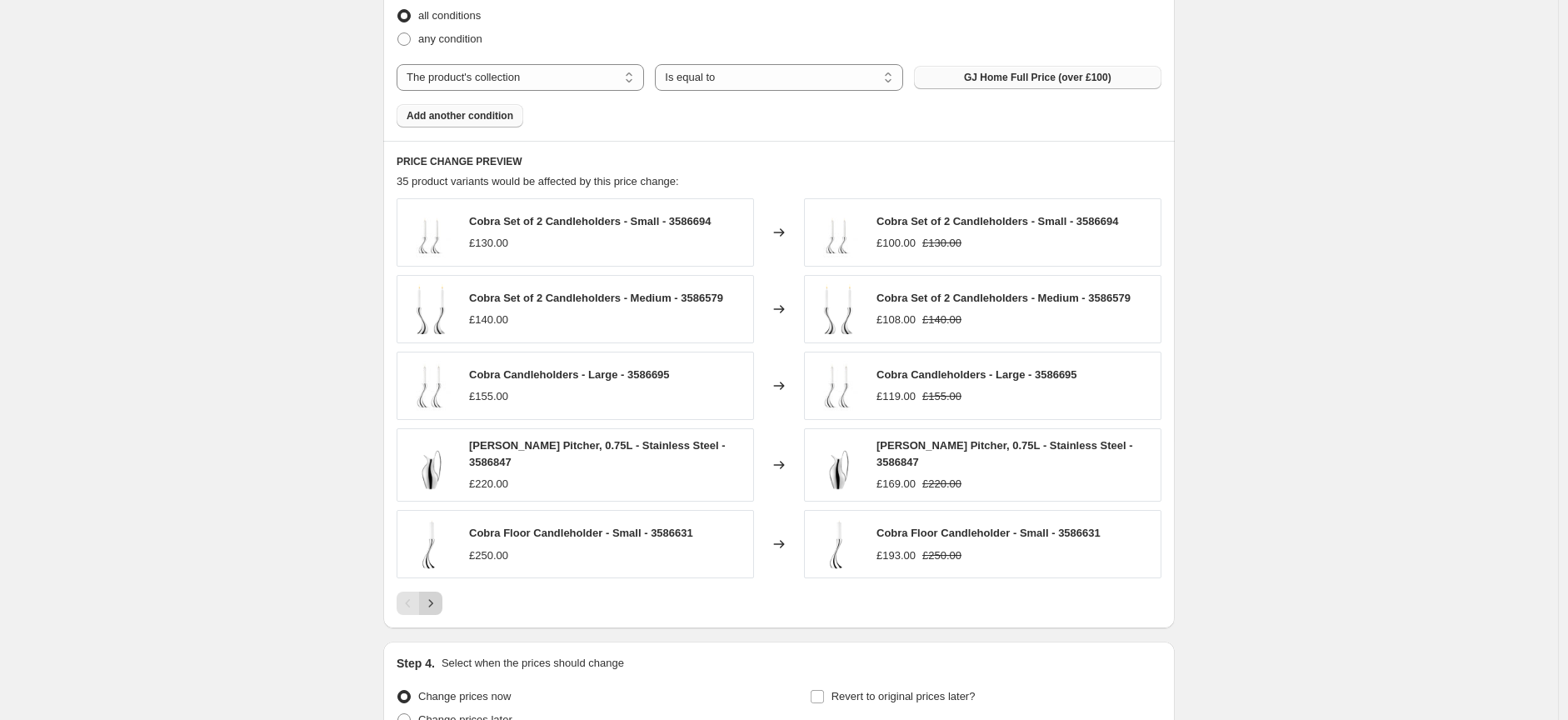
click at [434, 597] on icon "Next" at bounding box center [430, 602] width 16 height 16
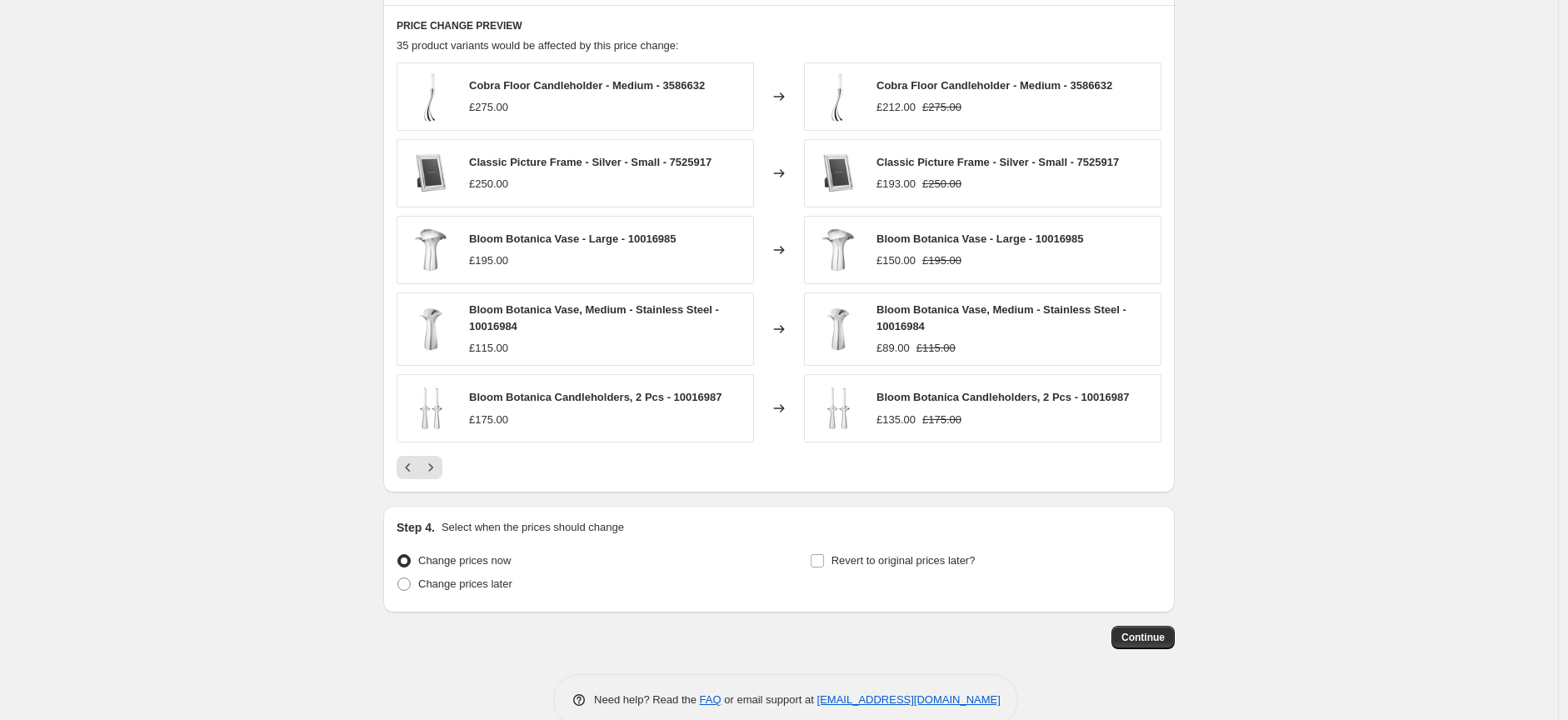
scroll to position [1253, 0]
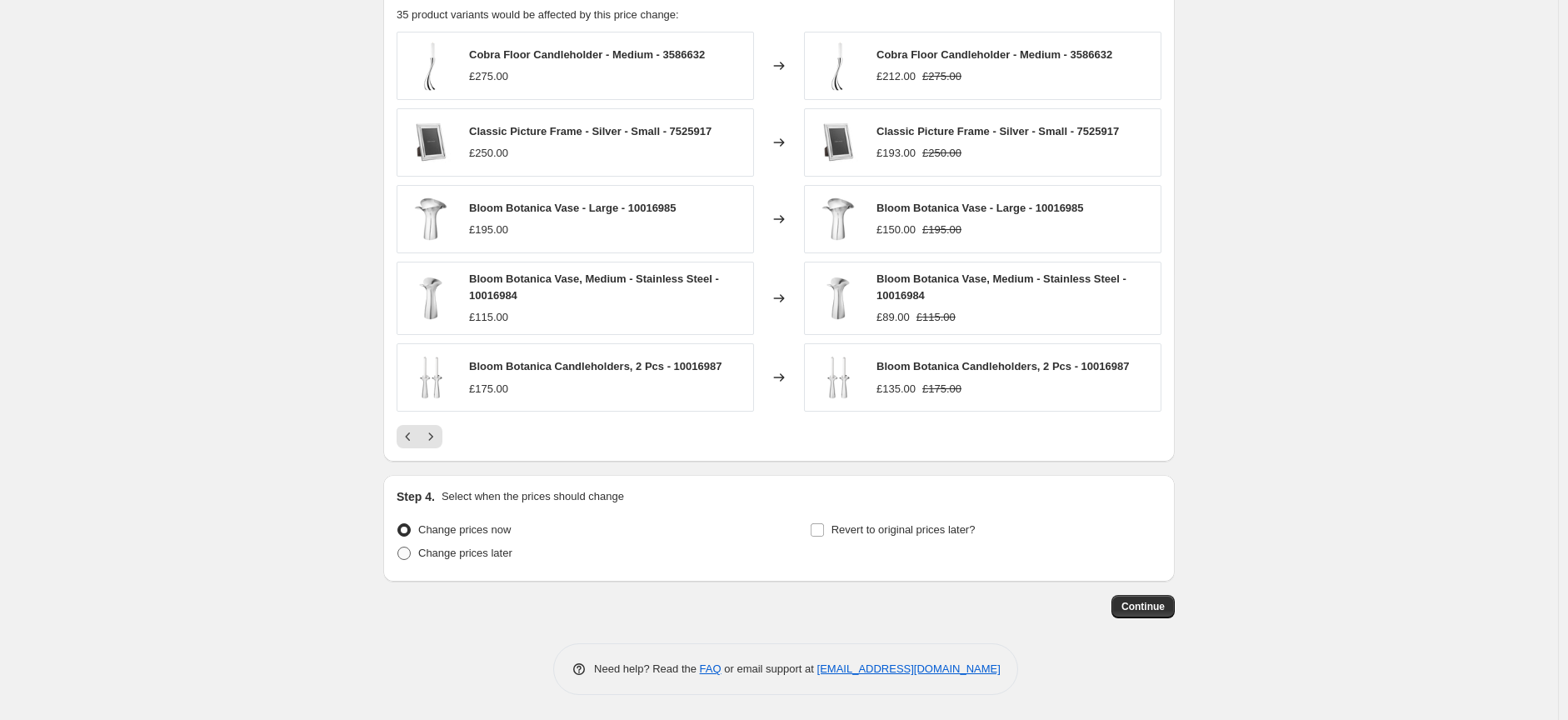
click at [411, 549] on span at bounding box center [405, 553] width 14 height 14
click at [399, 547] on input "Change prices later" at bounding box center [398, 546] width 1 height 1
radio input "true"
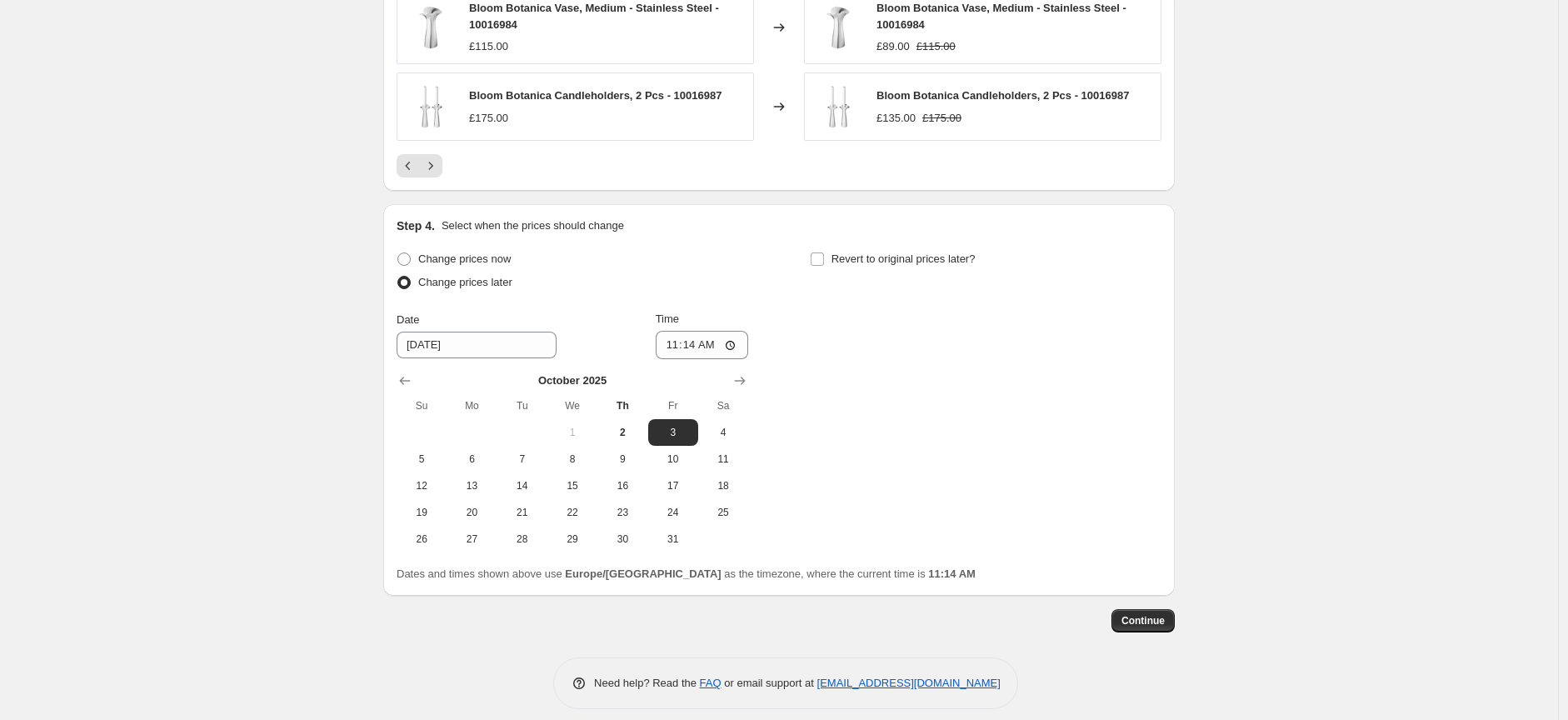
scroll to position [1537, 0]
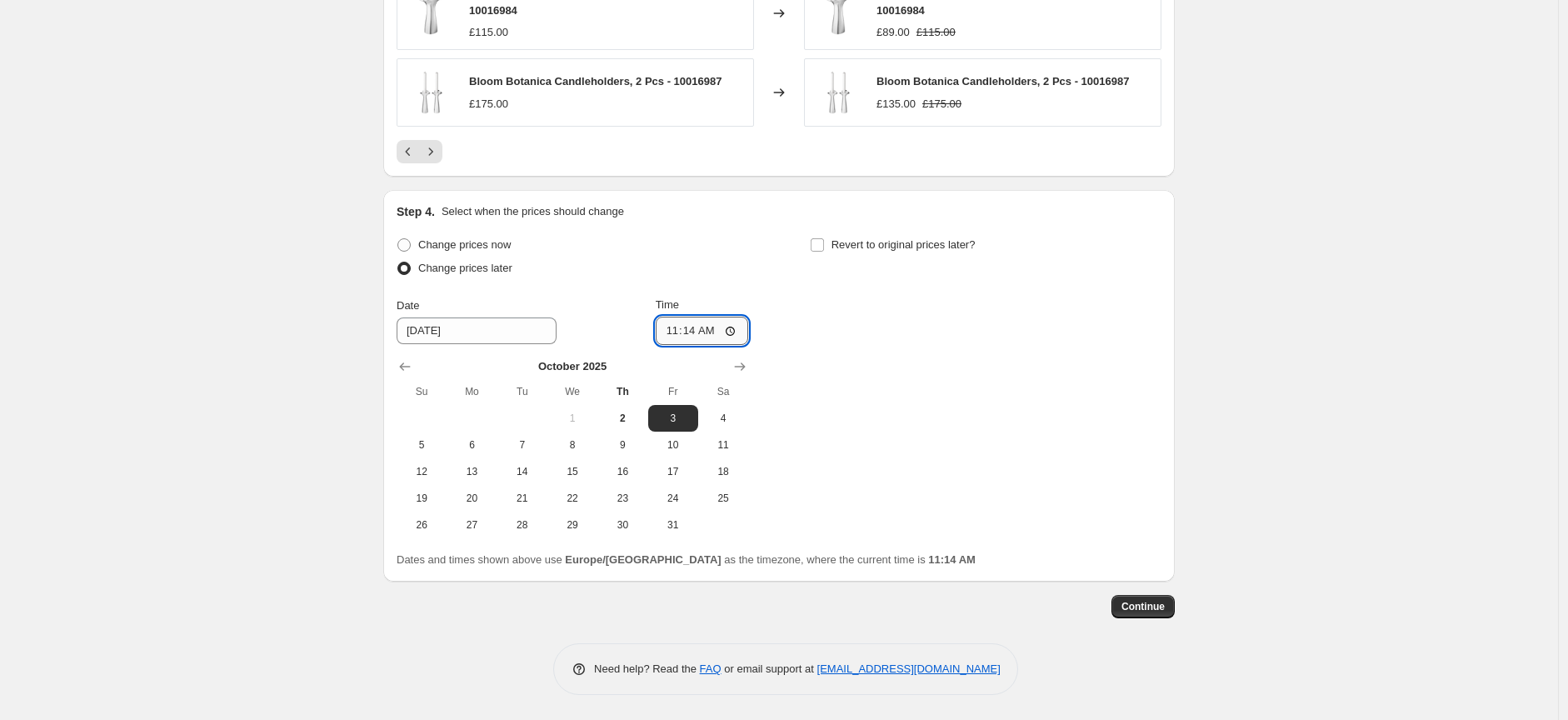
click at [736, 325] on input "11:14" at bounding box center [702, 331] width 94 height 28
type input "16:59"
click at [824, 245] on input "Revert to original prices later?" at bounding box center [818, 245] width 14 height 14
checkbox input "true"
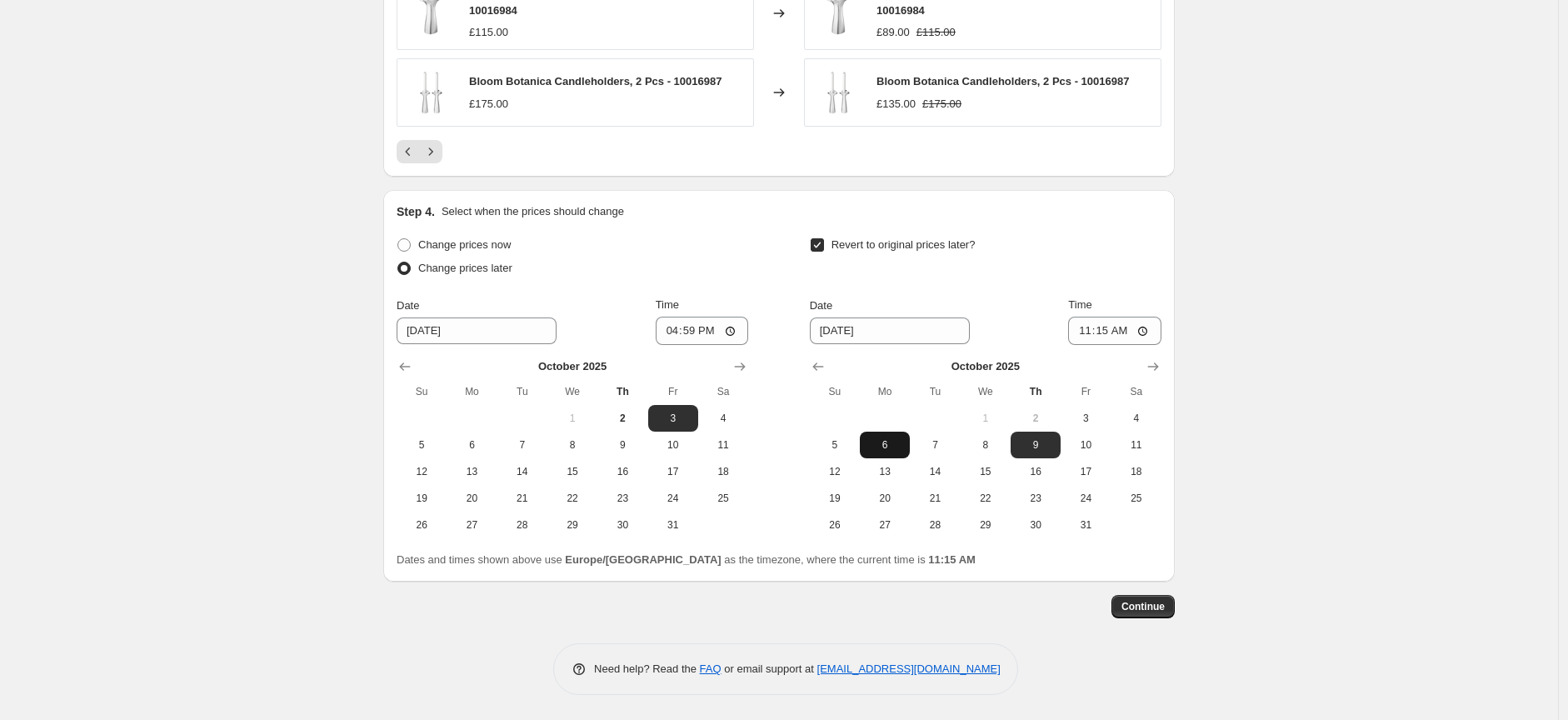
click at [896, 442] on span "6" at bounding box center [885, 445] width 37 height 14
type input "10/6/2025"
click at [1152, 328] on input "11:15" at bounding box center [1114, 331] width 94 height 28
type input "08:30"
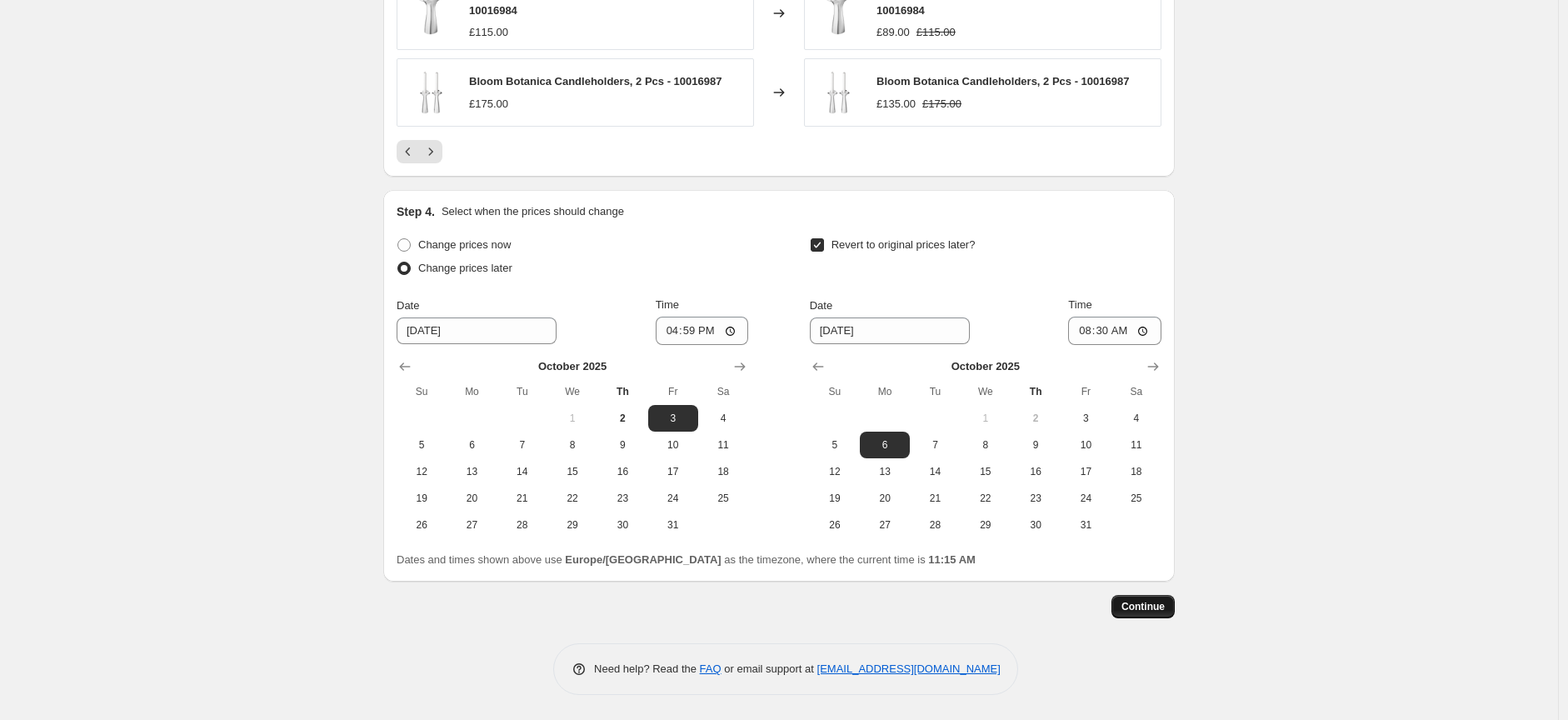
click at [1159, 610] on span "Continue" at bounding box center [1143, 607] width 43 height 14
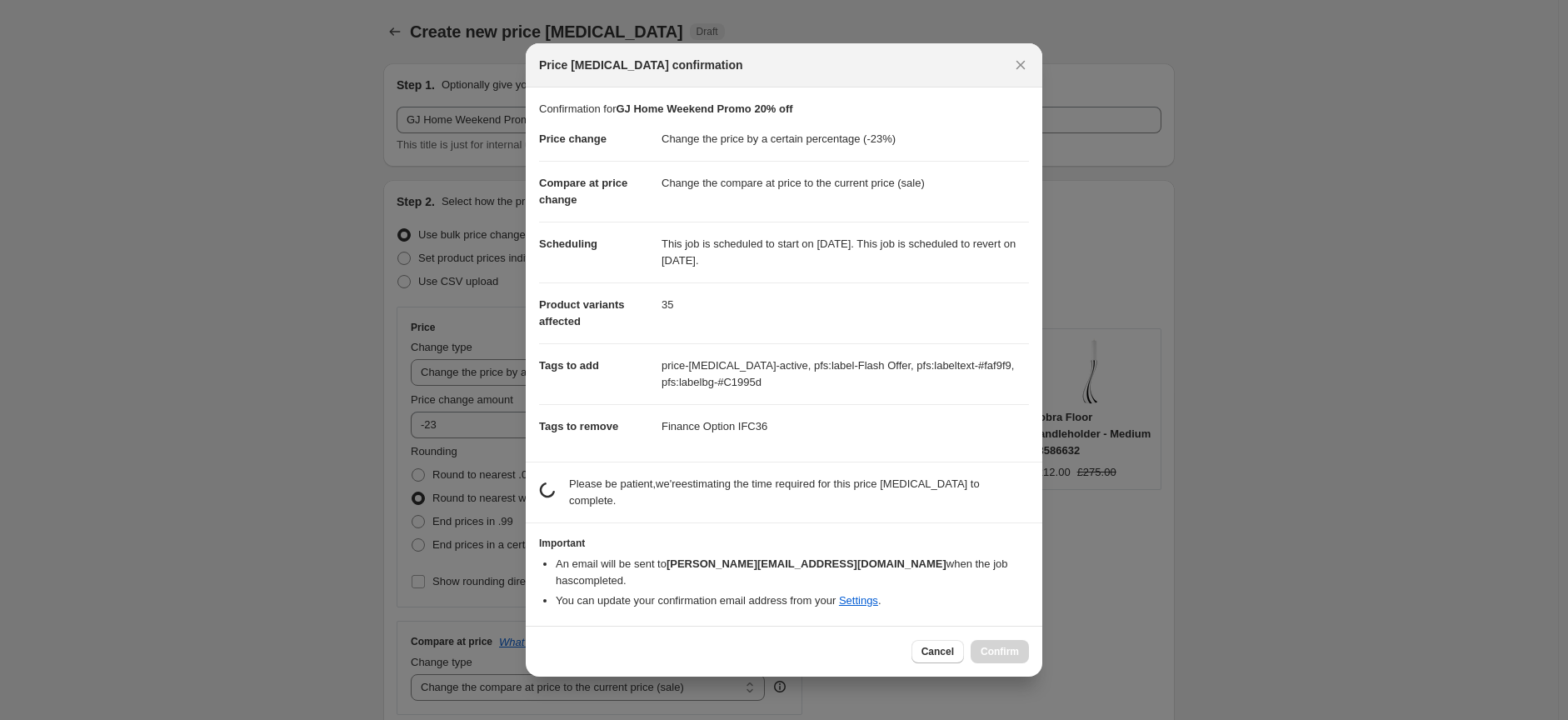
scroll to position [0, 0]
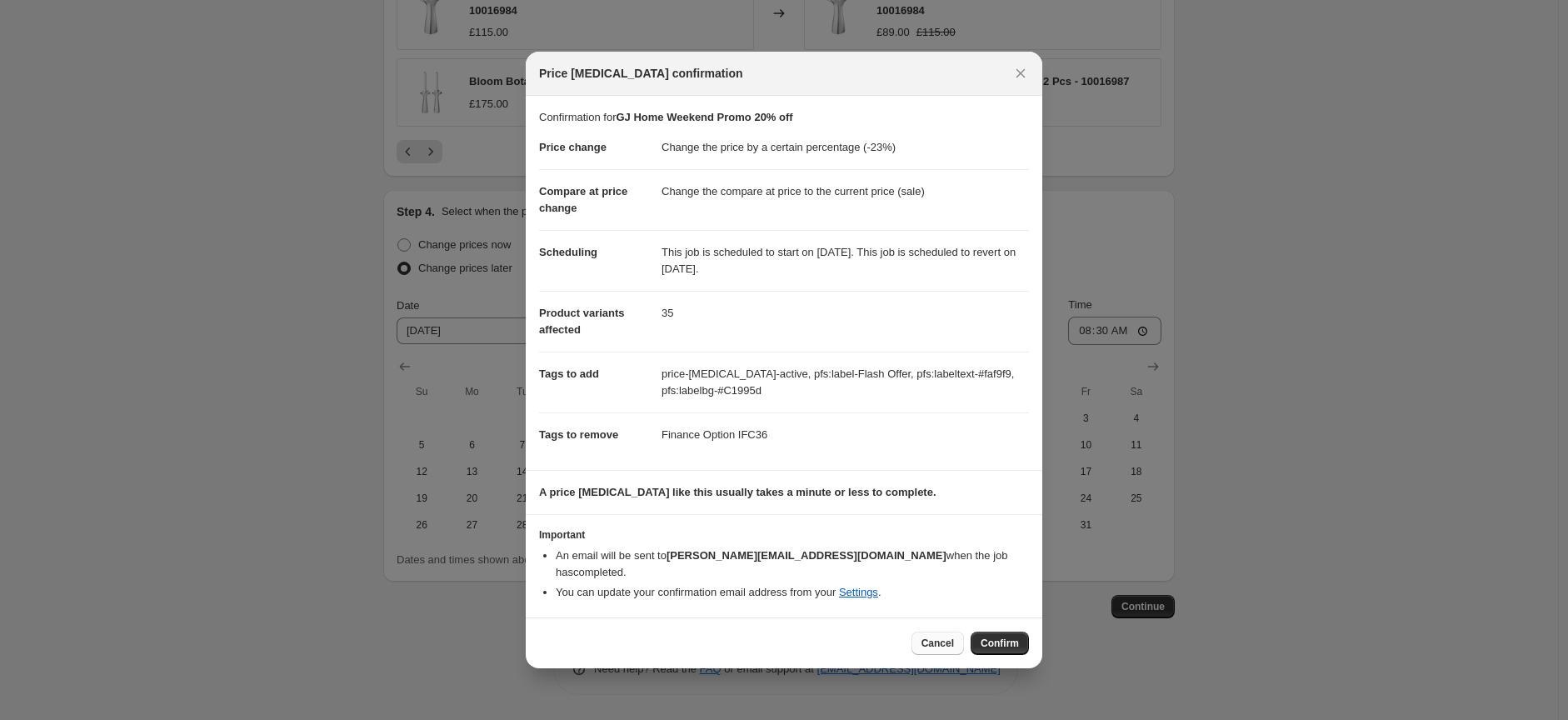
click at [934, 637] on span "Cancel" at bounding box center [938, 644] width 33 height 14
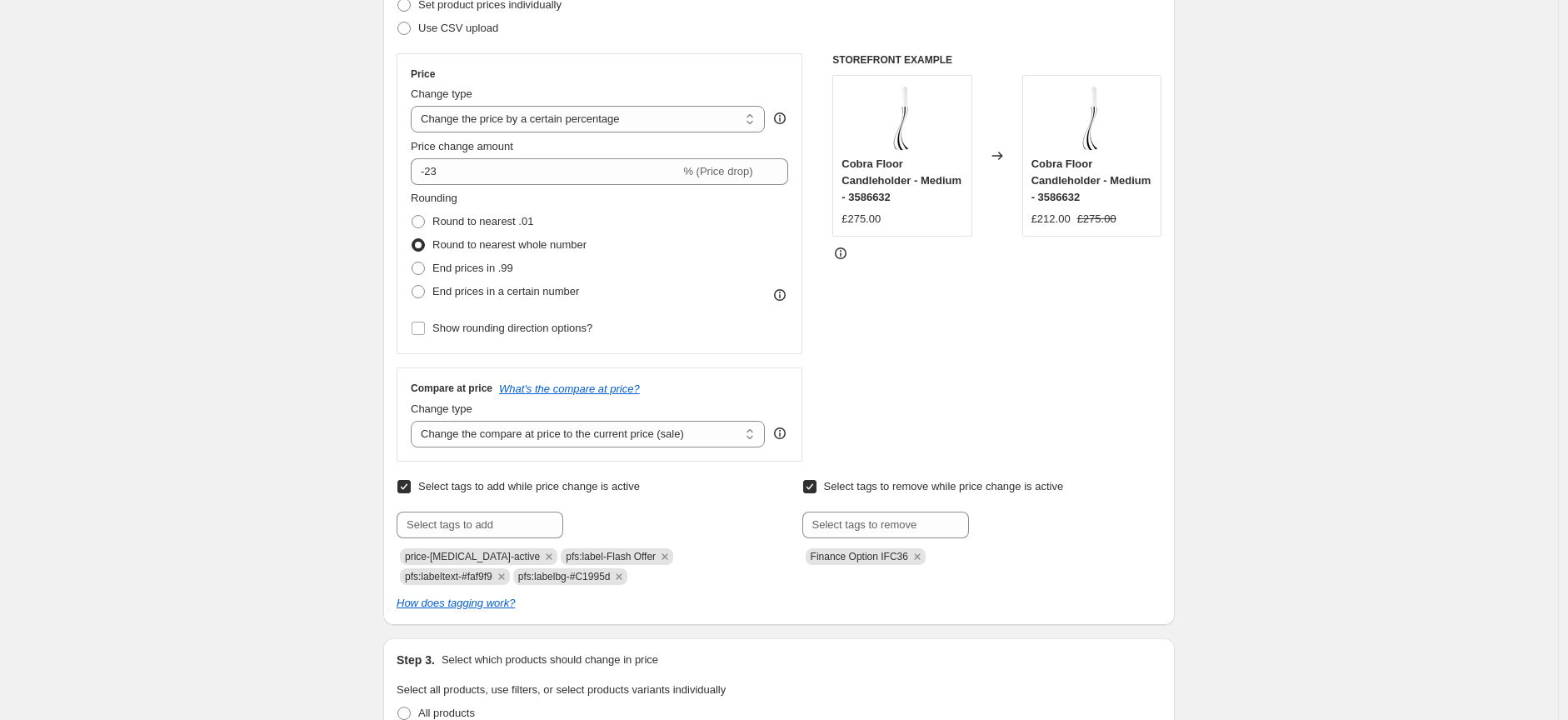
scroll to position [241, 0]
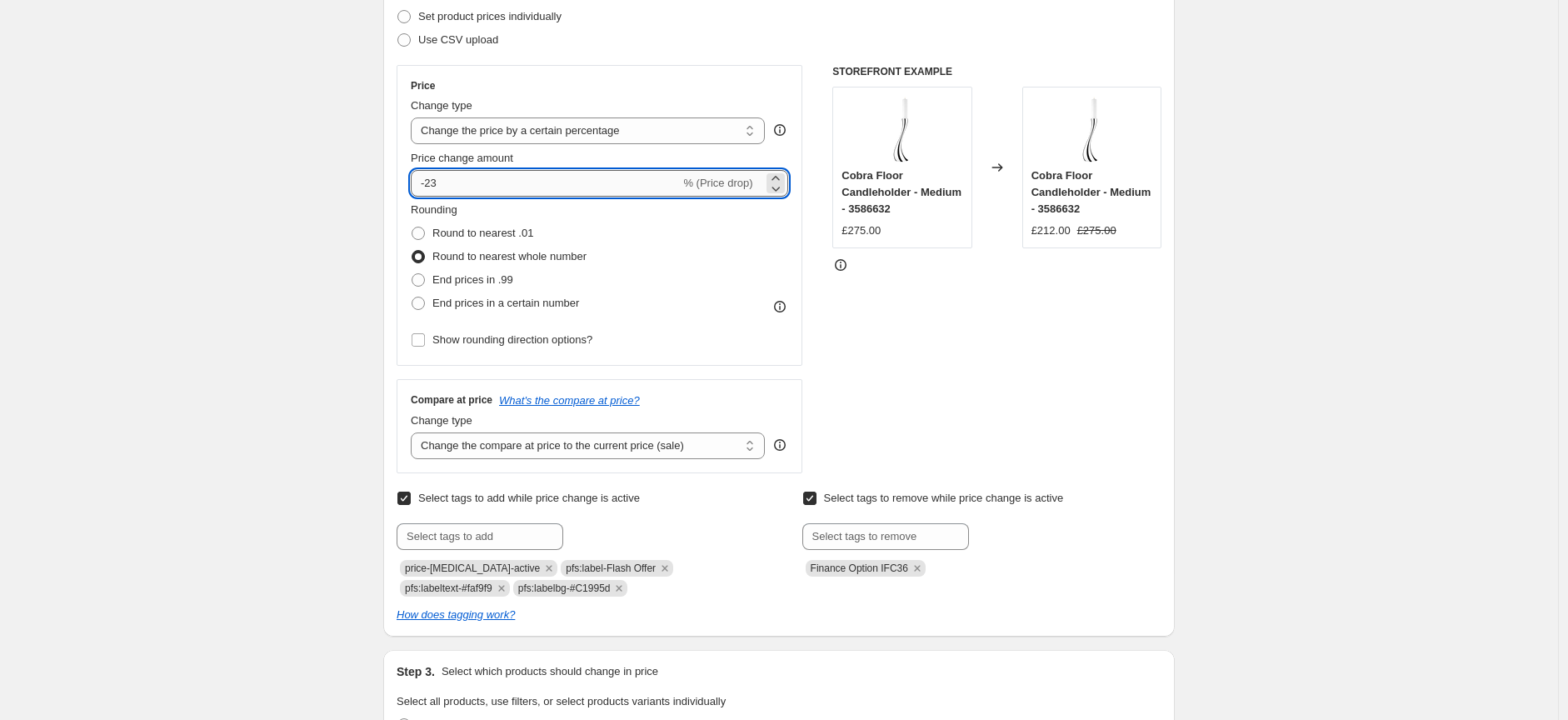
click at [488, 177] on input "-23" at bounding box center [545, 183] width 269 height 27
type input "-20"
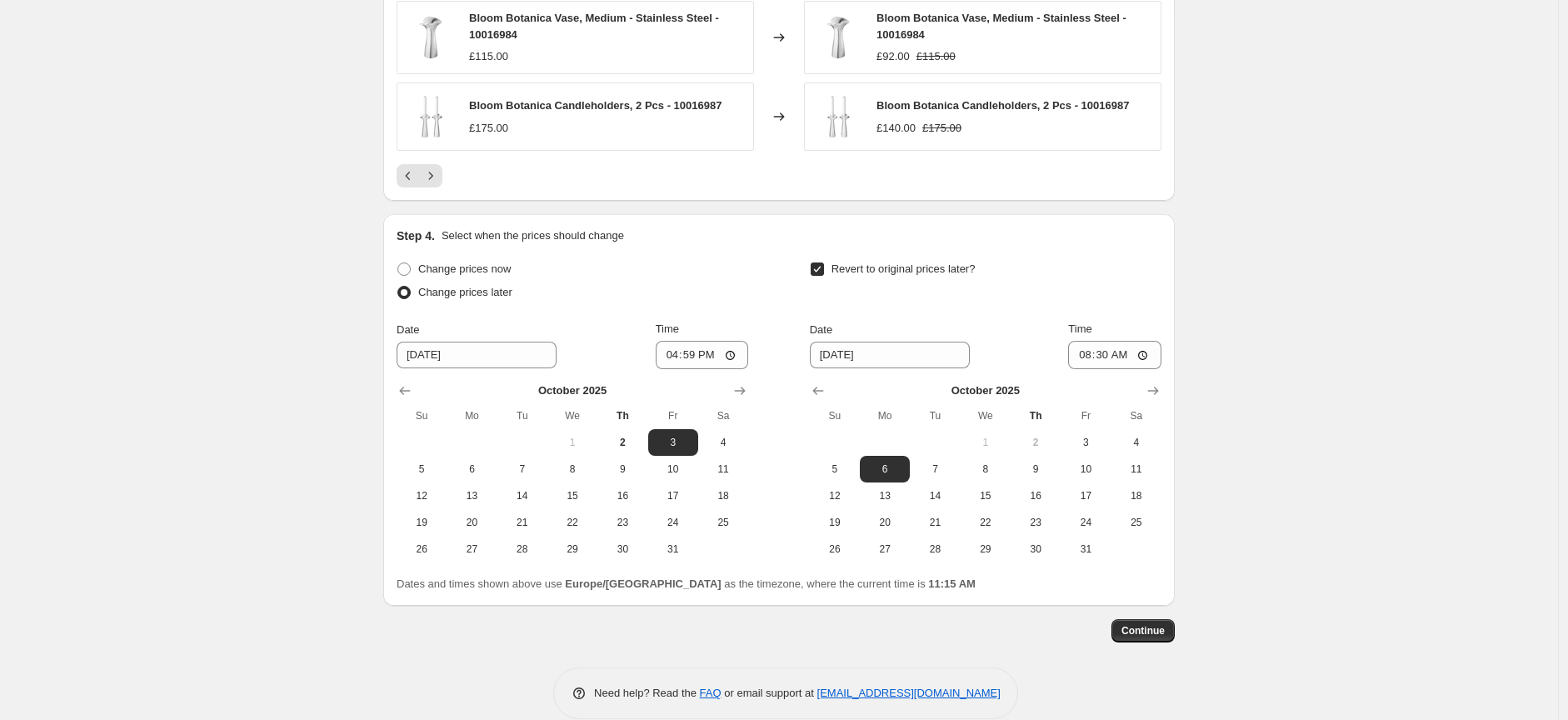
scroll to position [1537, 0]
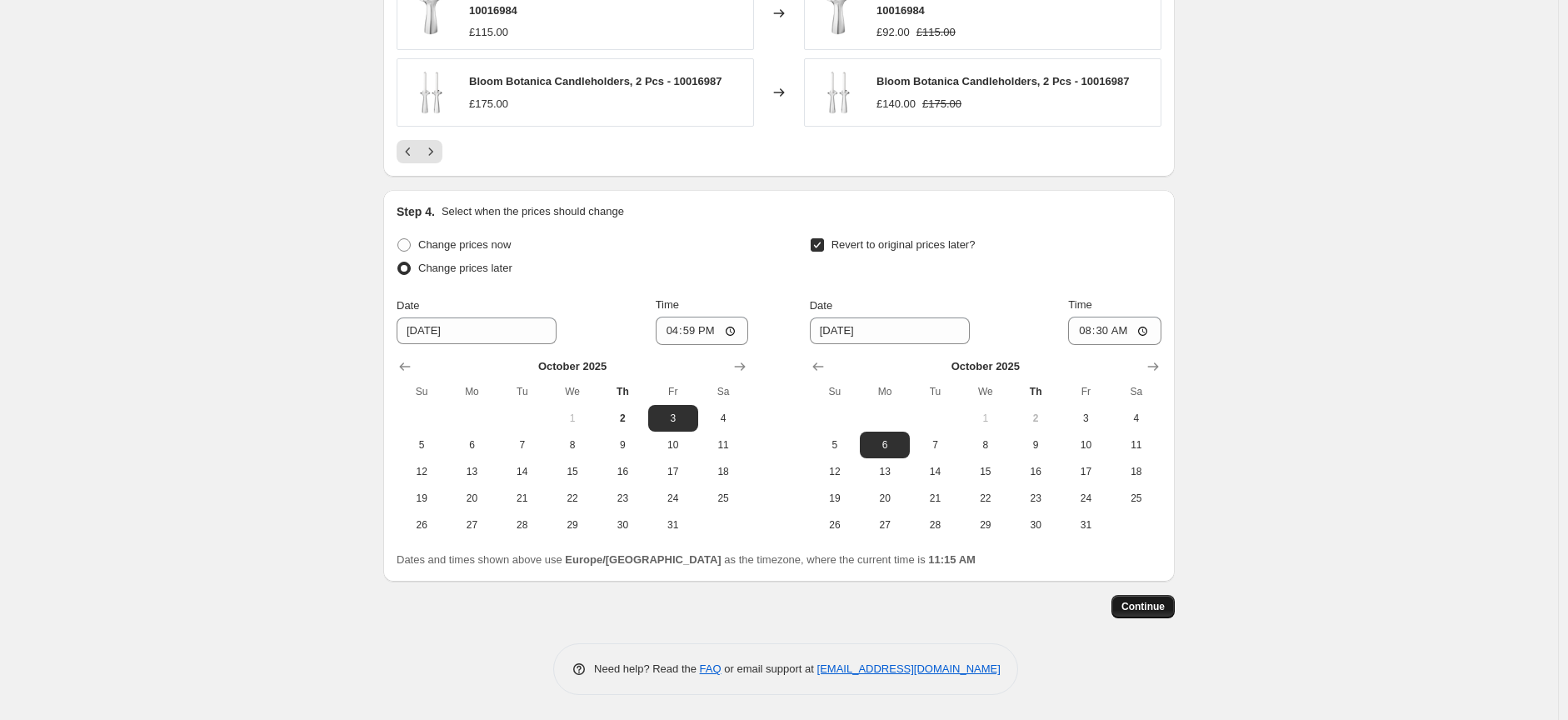
click at [1162, 609] on span "Continue" at bounding box center [1143, 607] width 43 height 14
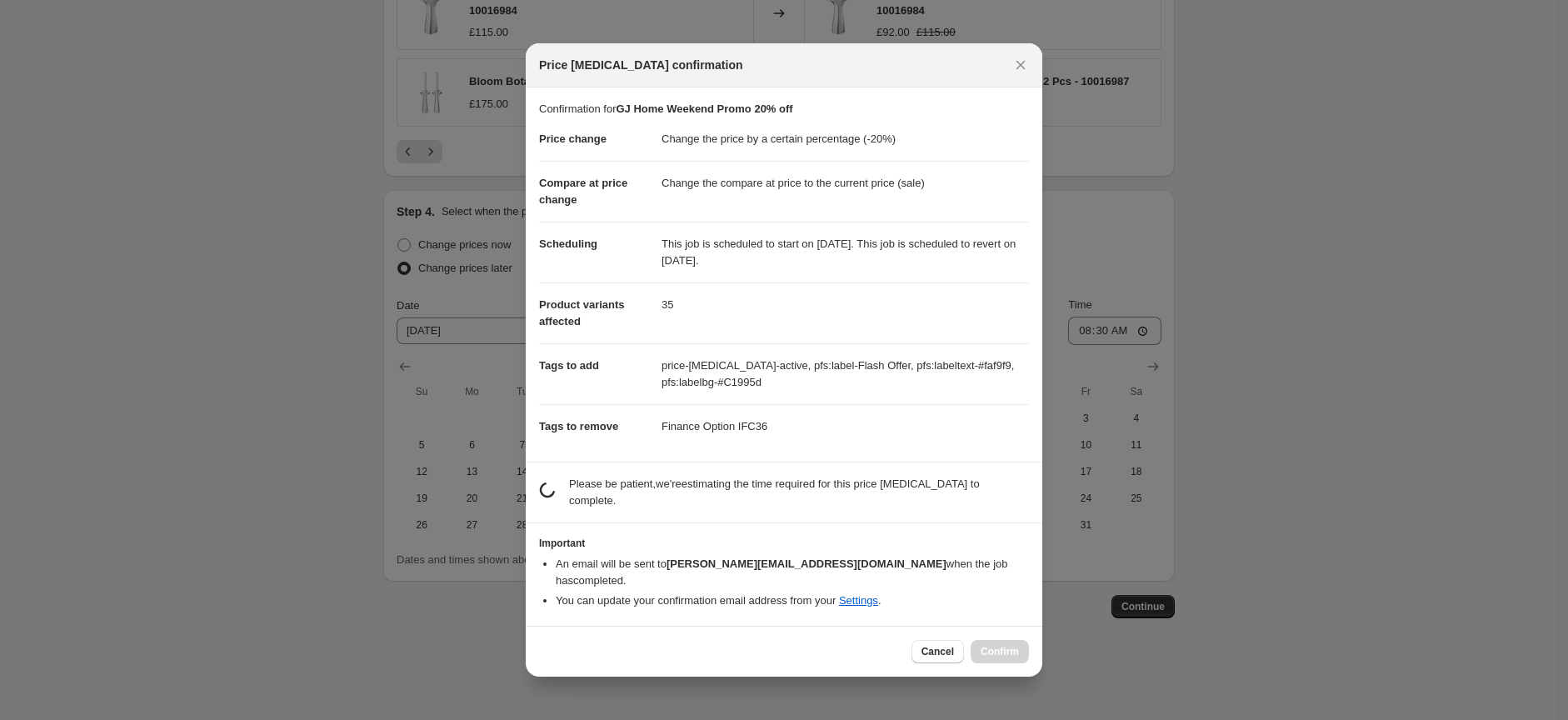
scroll to position [0, 0]
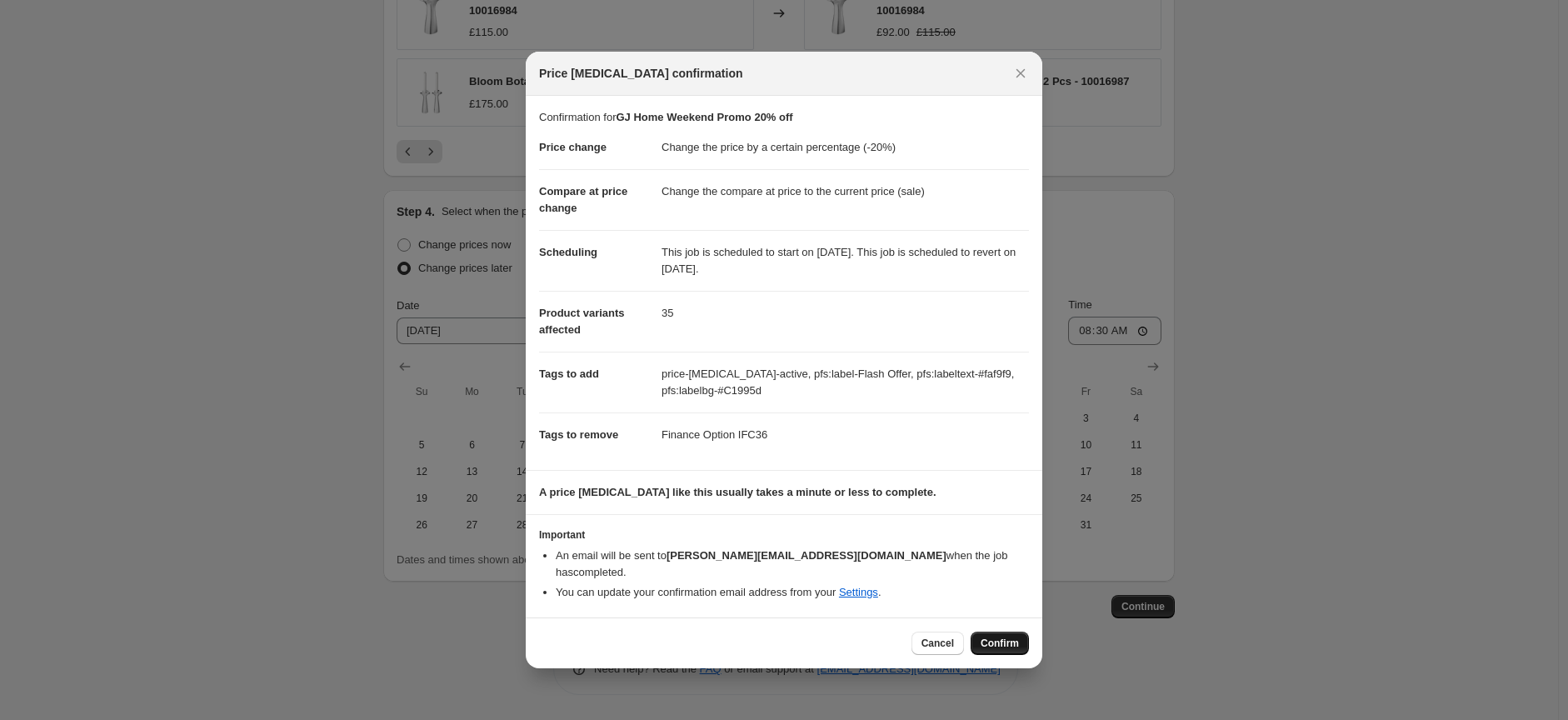
click at [987, 638] on span "Confirm" at bounding box center [999, 644] width 39 height 14
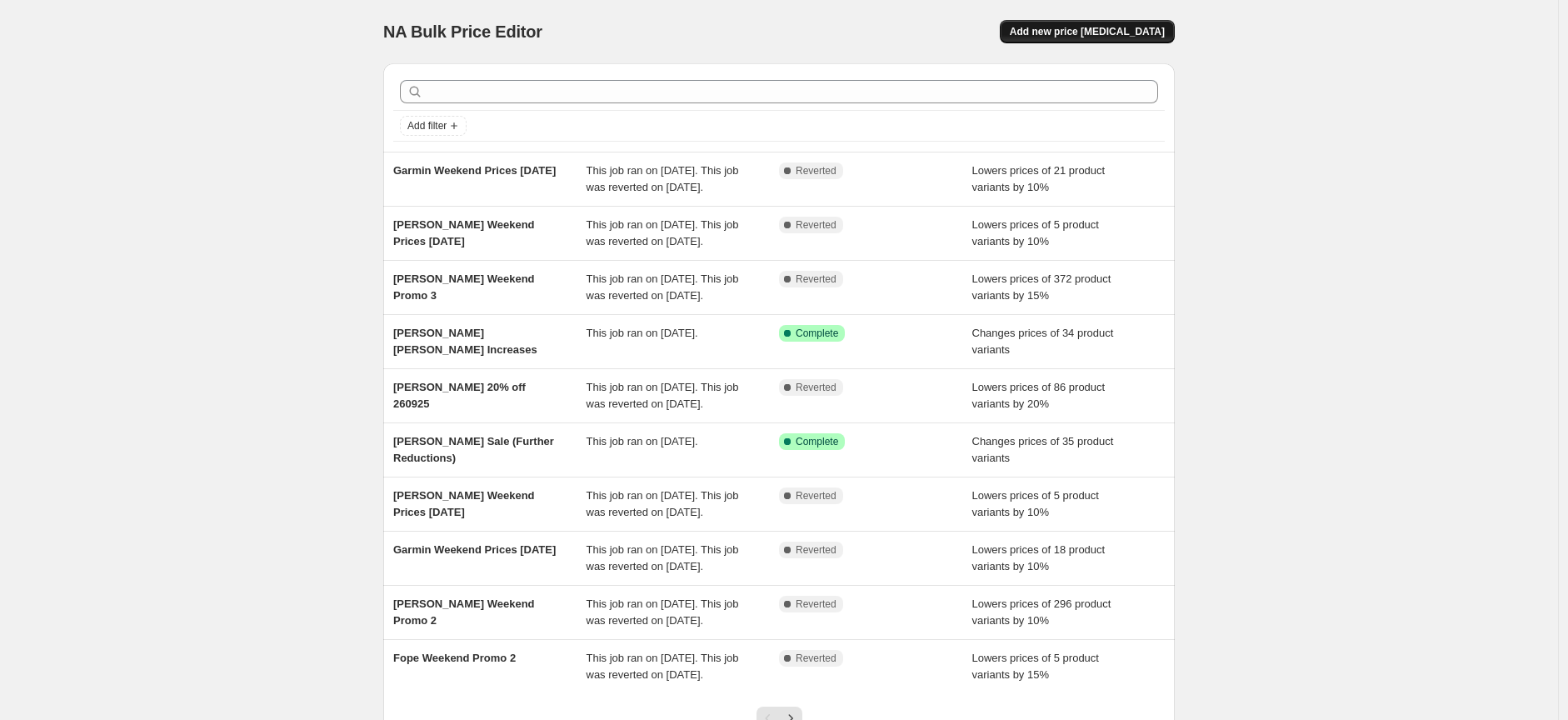
click at [1106, 33] on span "Add new price change job" at bounding box center [1087, 32] width 155 height 14
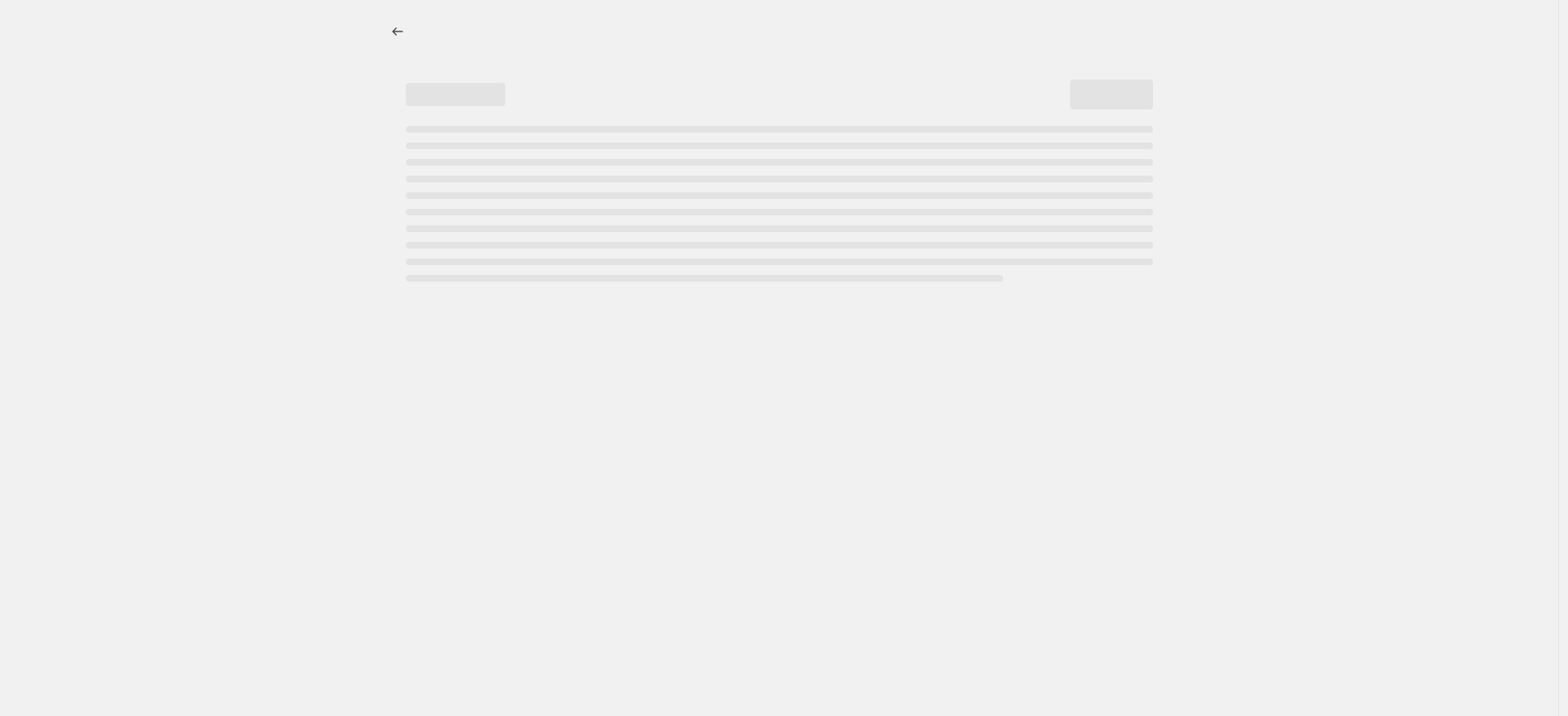
select select "percentage"
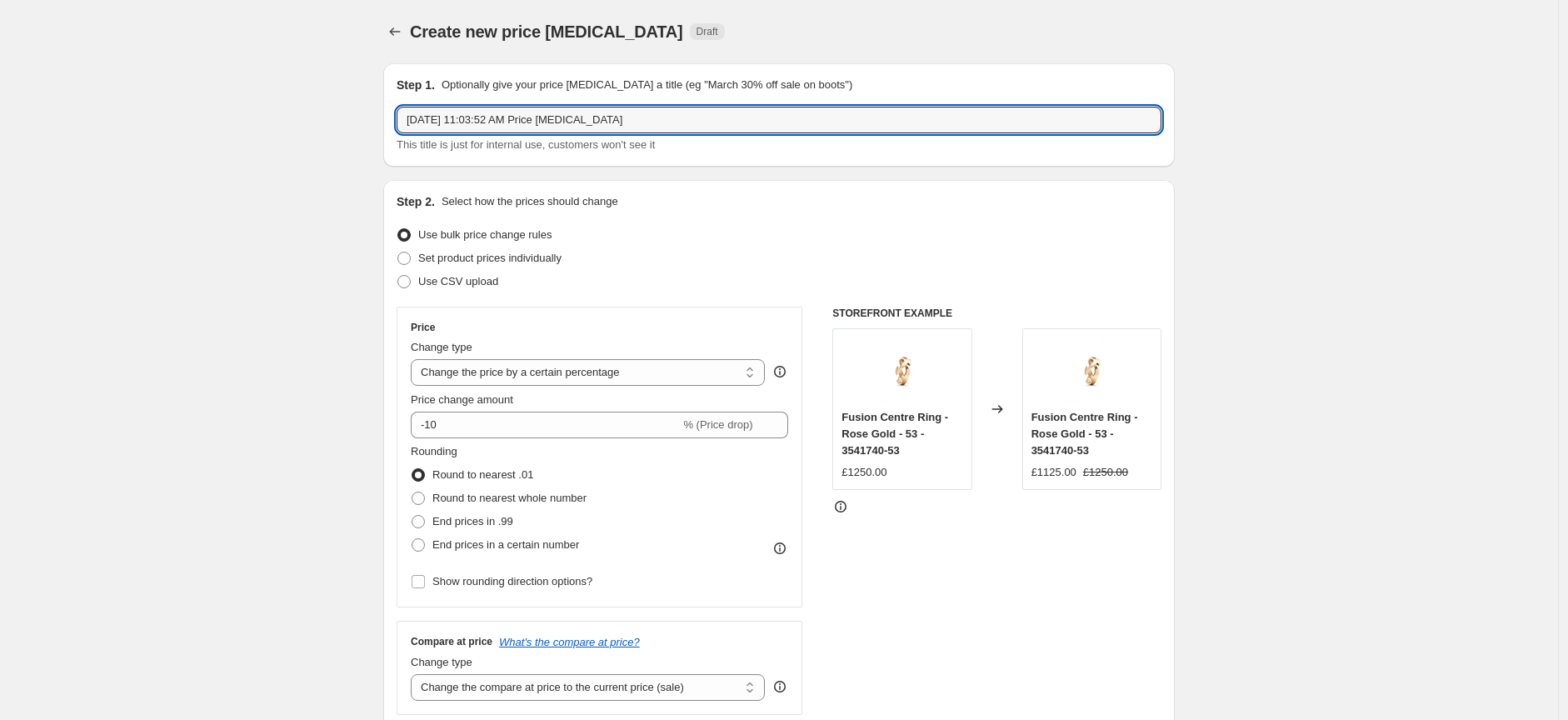
drag, startPoint x: 667, startPoint y: 124, endPoint x: 396, endPoint y: 105, distance: 271.7
click at [389, 117] on div "Step 1. Optionally give your price change job a title (eg "March 30% off sale o…" at bounding box center [778, 115] width 791 height 103
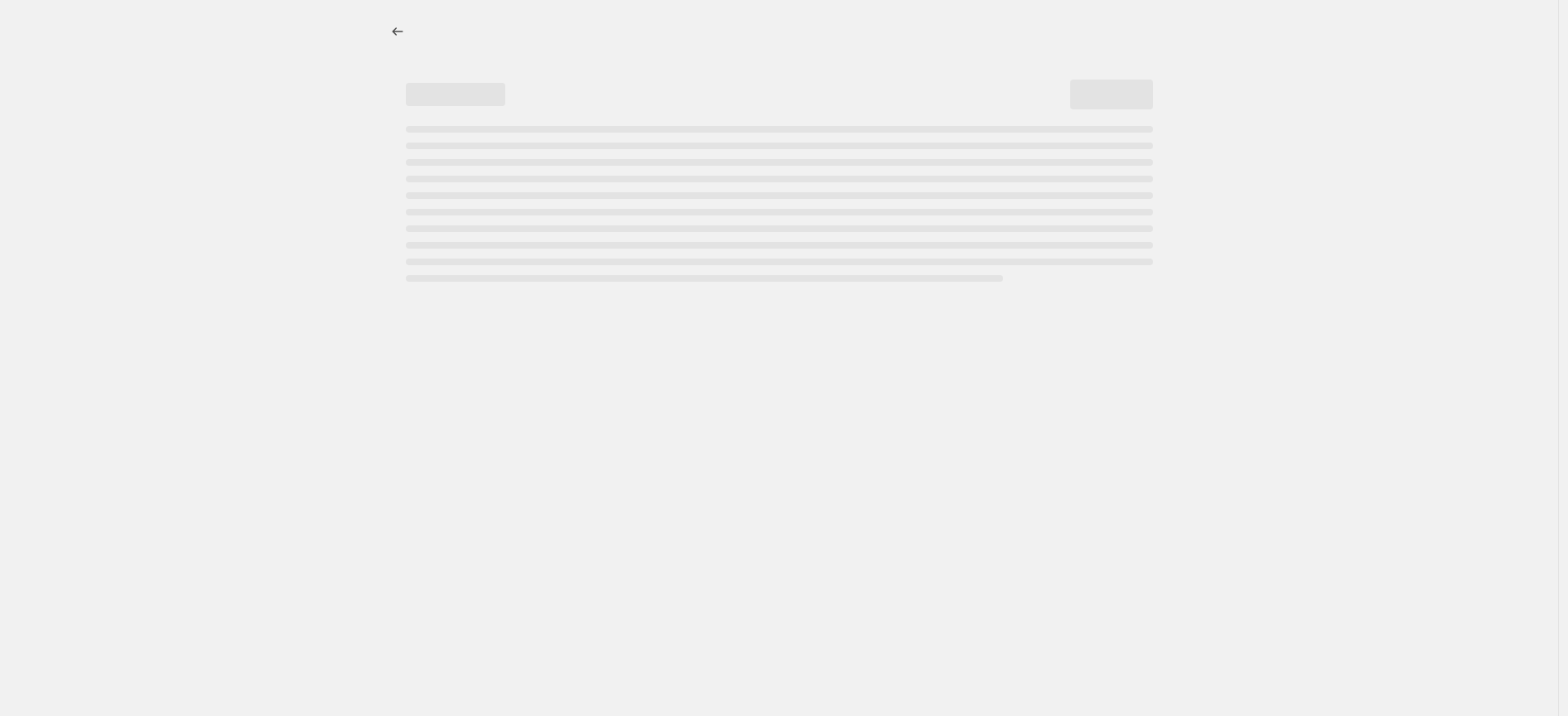
select select "percentage"
